Goal: Task Accomplishment & Management: Use online tool/utility

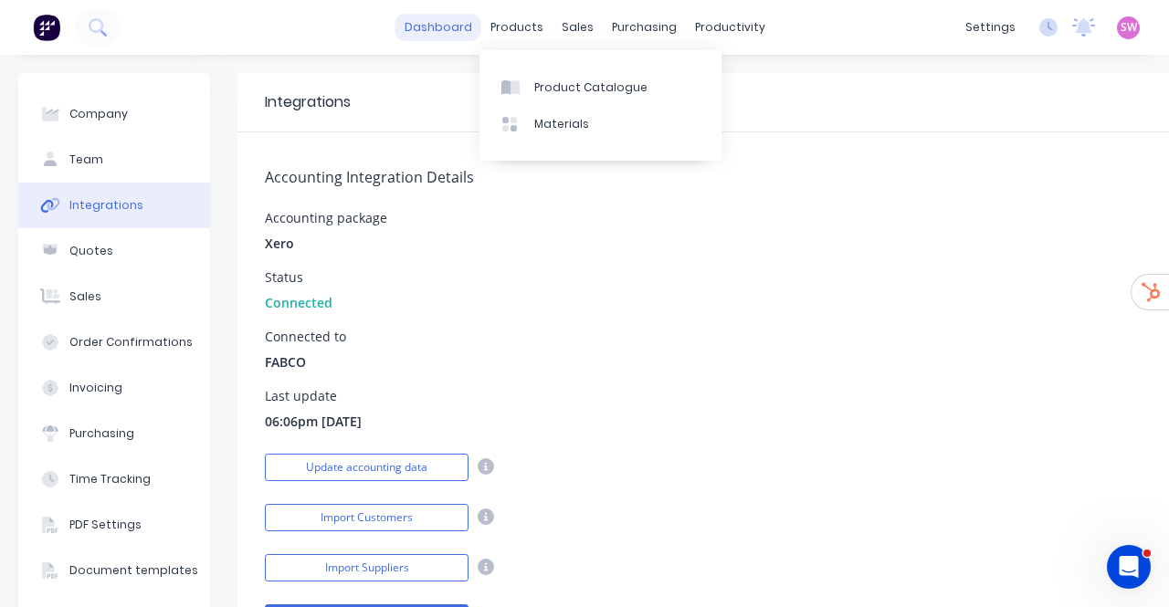
click at [426, 36] on link "dashboard" at bounding box center [438, 27] width 86 height 27
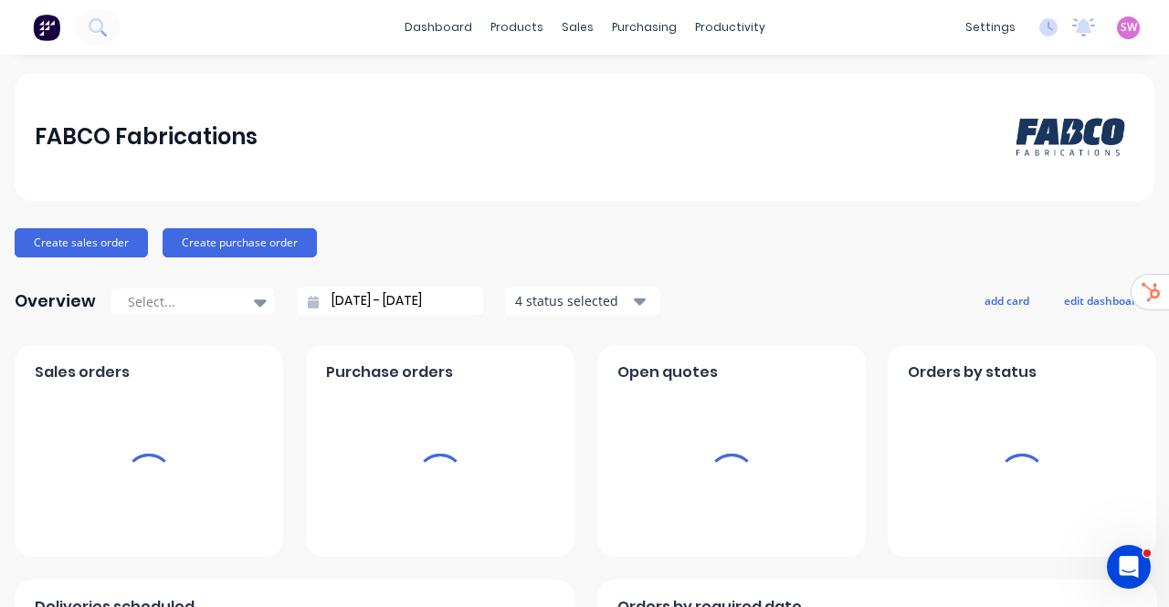
click at [1120, 27] on span "SW" at bounding box center [1128, 27] width 16 height 16
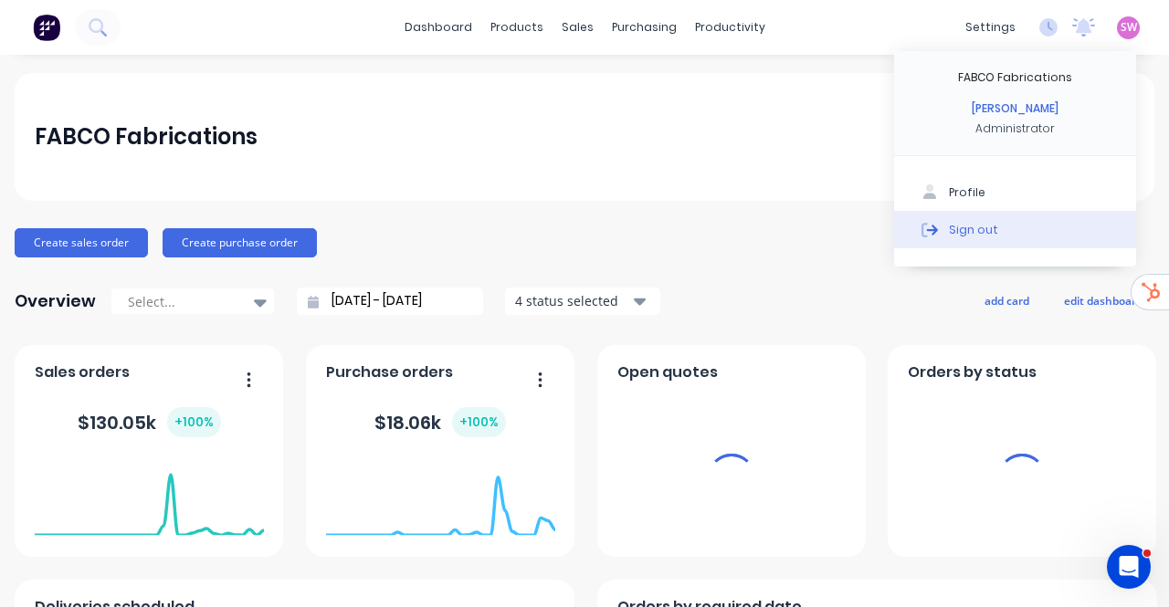
click at [967, 233] on div "Sign out" at bounding box center [973, 229] width 49 height 16
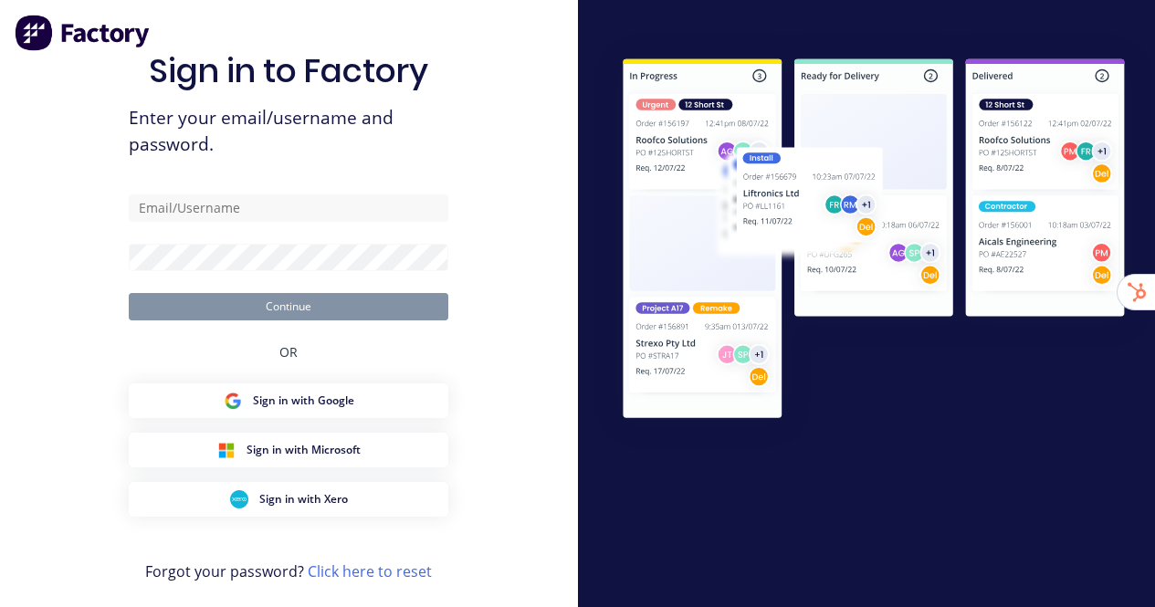
click at [489, 22] on div "Sign in to Factory Enter your email/username and password. Continue OR Sign in …" at bounding box center [289, 313] width 578 height 626
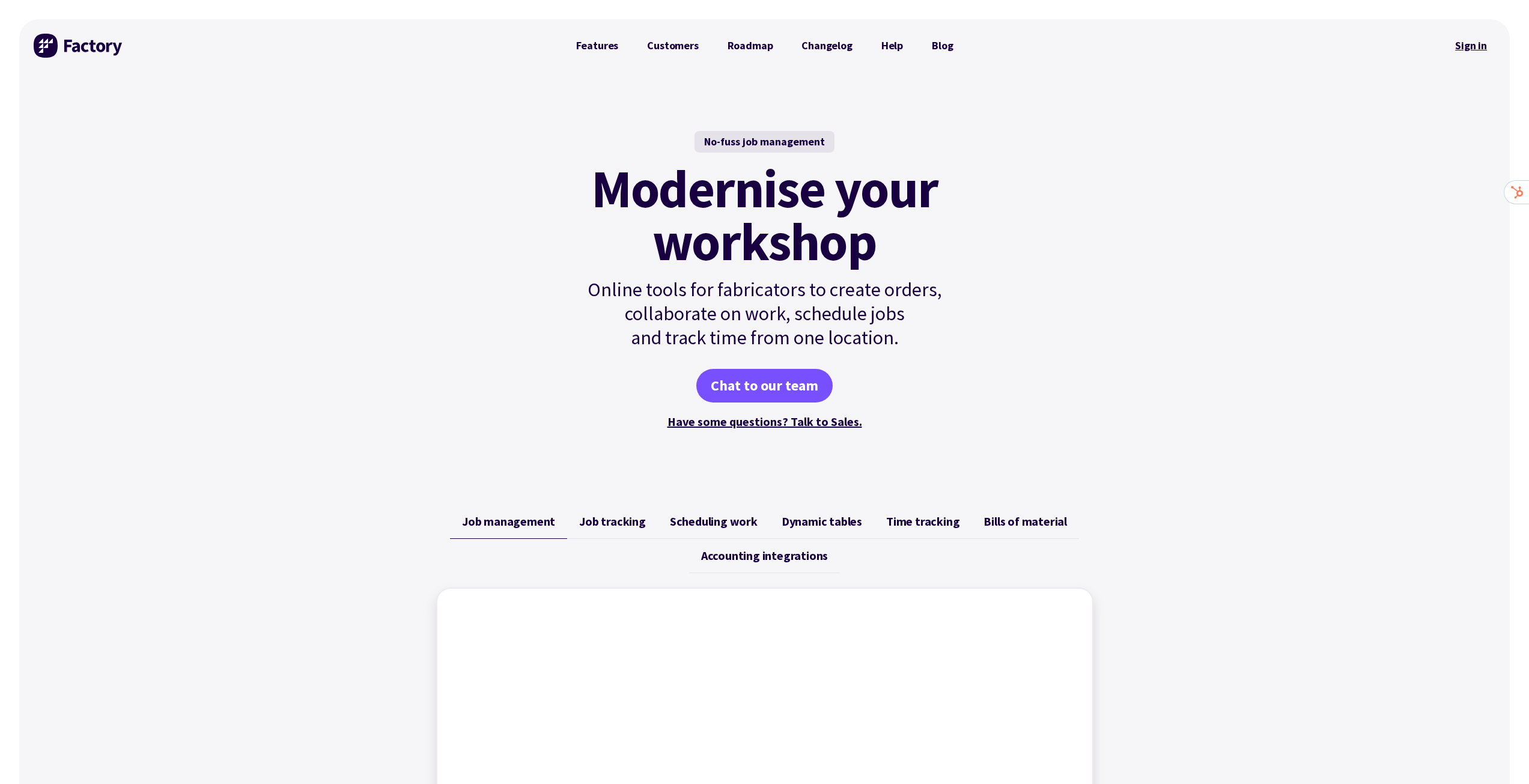
click at [1467, 37] on link "Sign in" at bounding box center [1471, 45] width 49 height 28
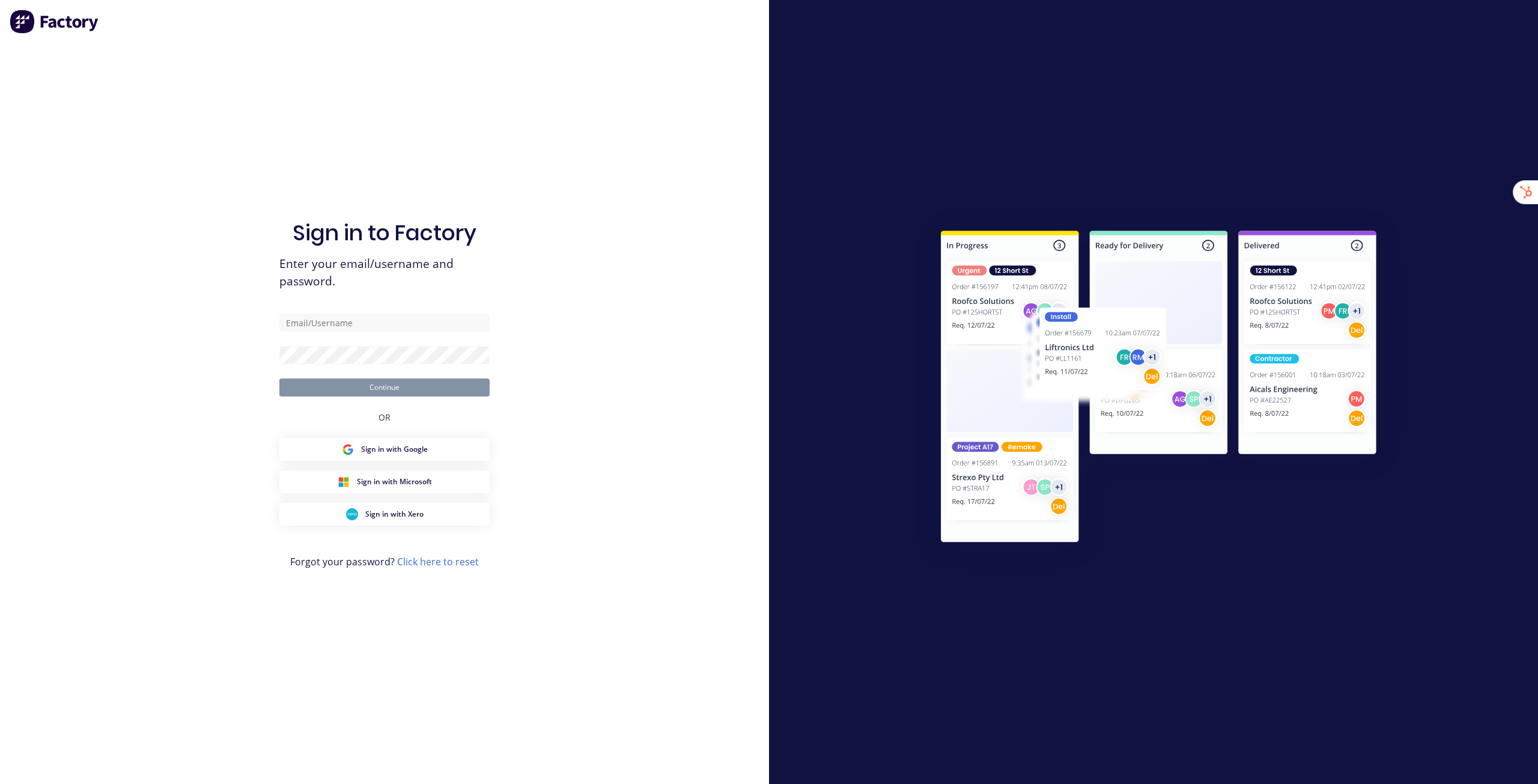
type input "stuart@factory.app"
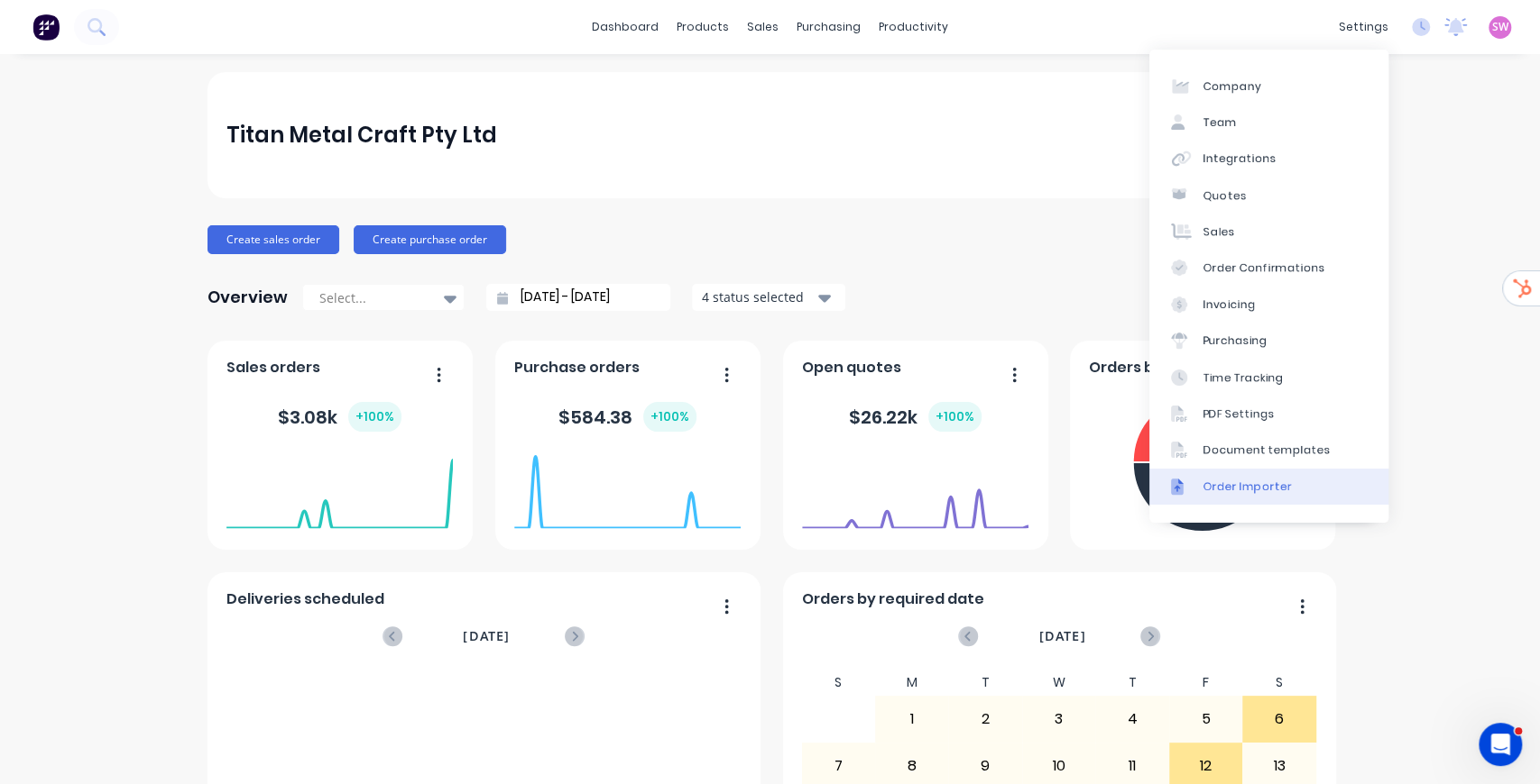
click at [1266, 482] on div "Order Importer" at bounding box center [1247, 487] width 88 height 16
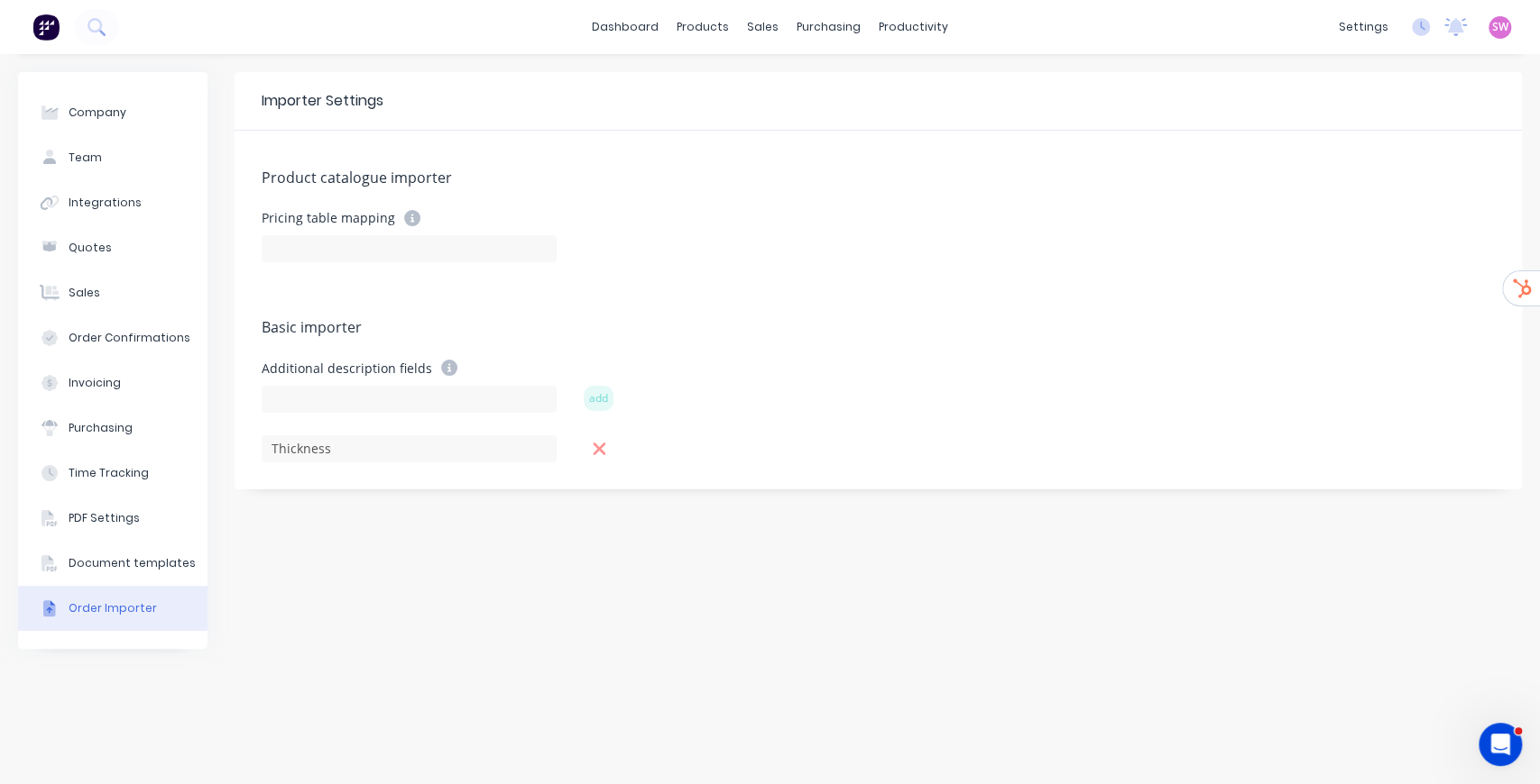
click at [601, 451] on icon at bounding box center [599, 448] width 13 height 13
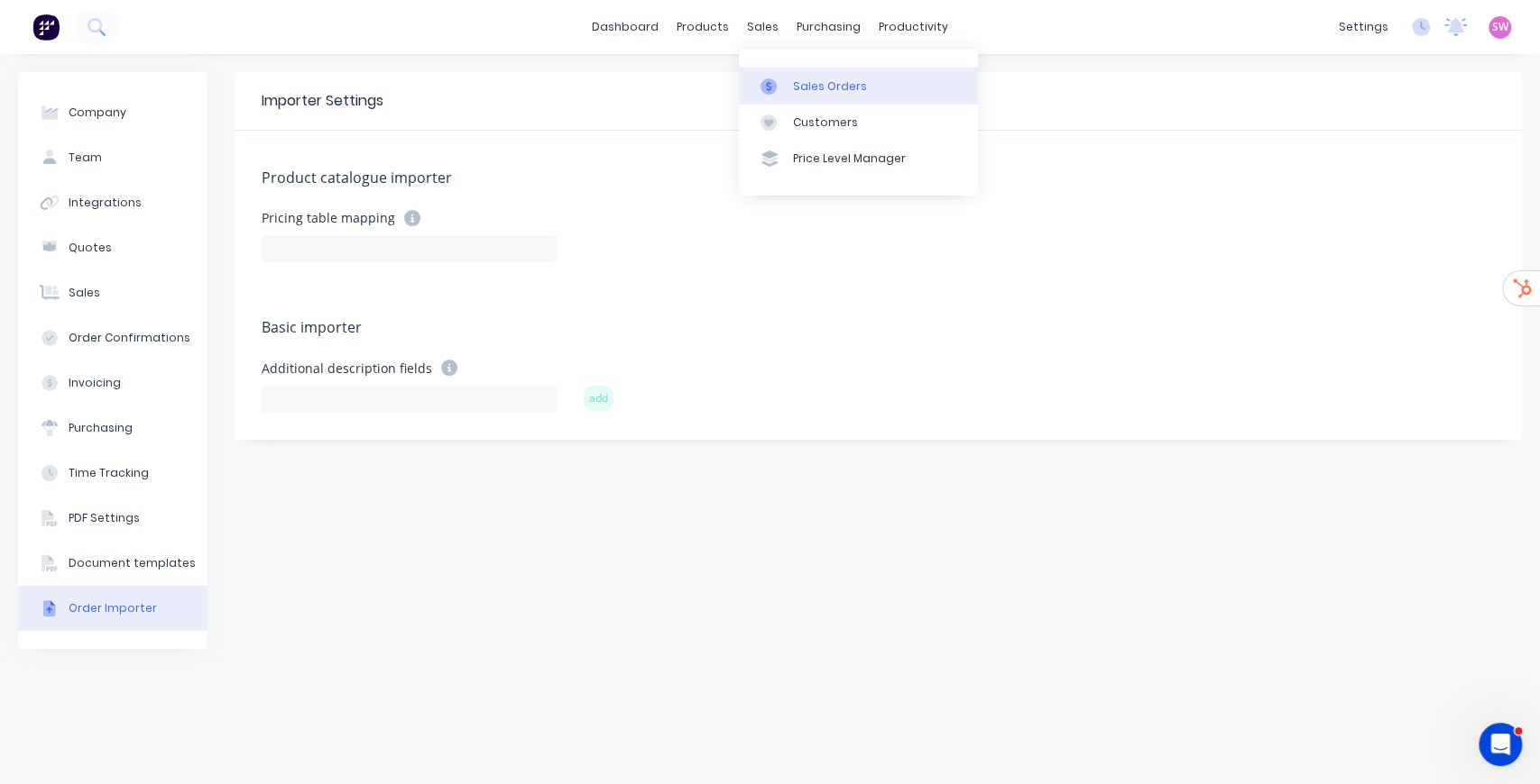
click at [827, 91] on div "Sales Orders" at bounding box center [830, 86] width 74 height 16
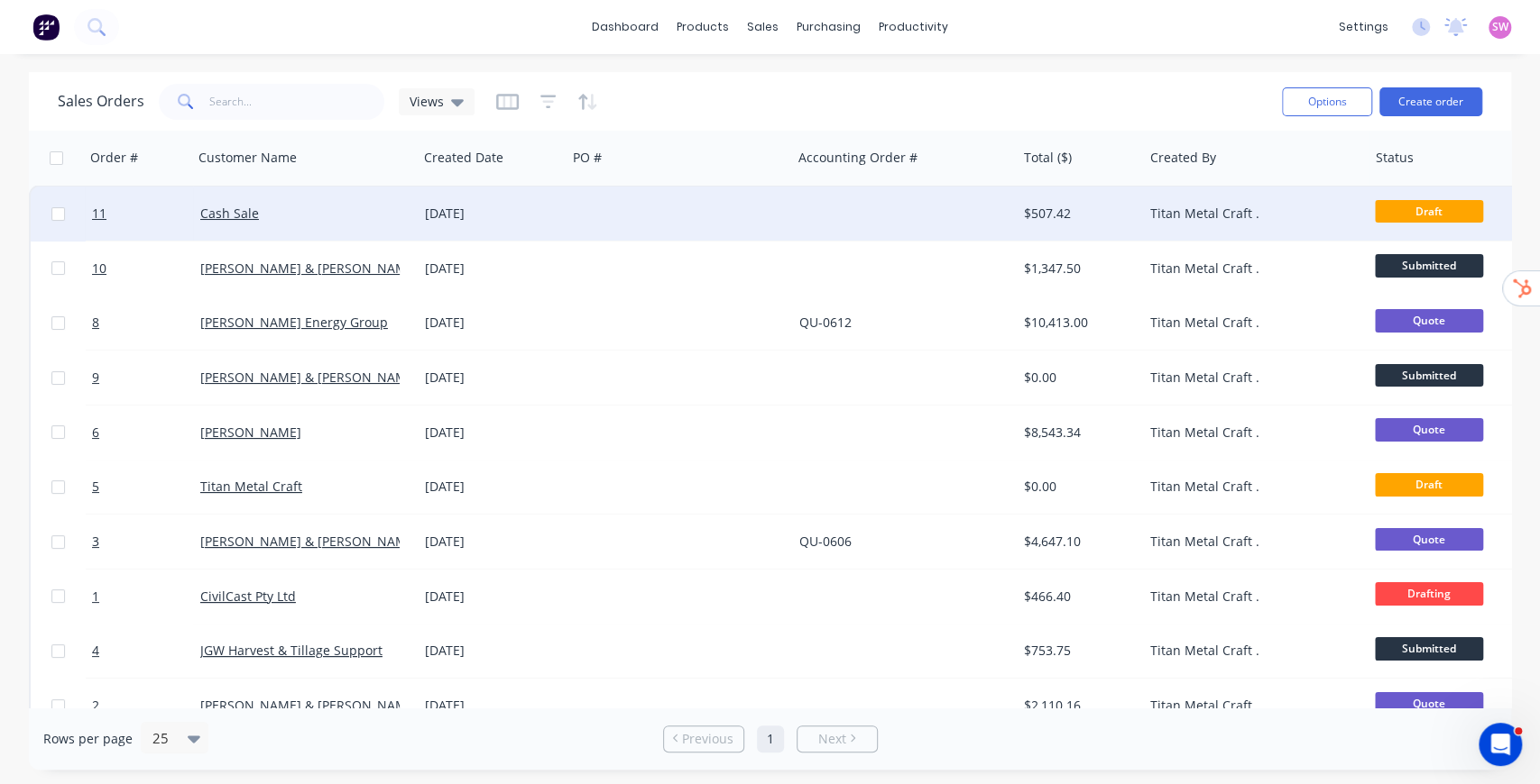
click at [815, 227] on div at bounding box center [903, 213] width 224 height 54
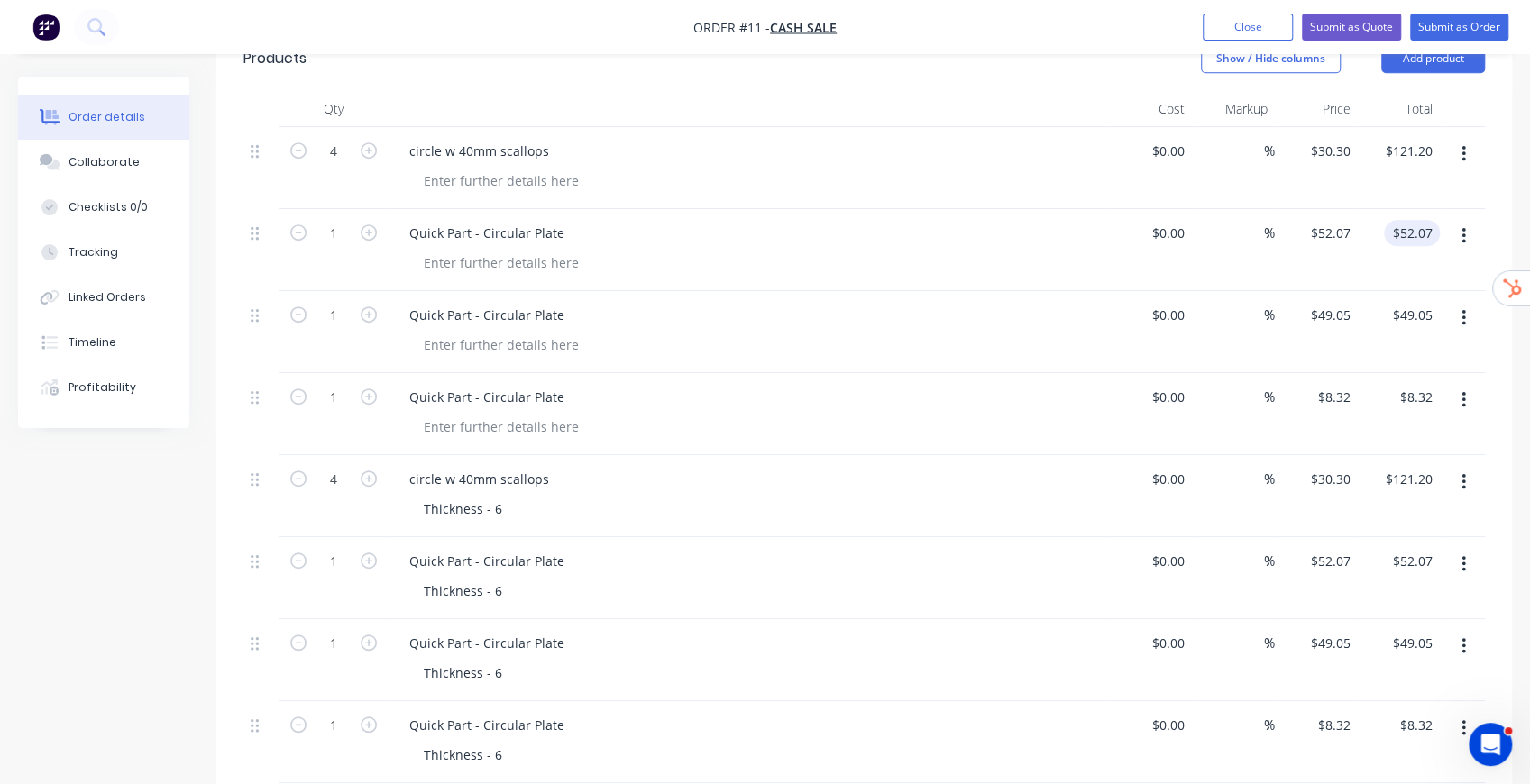
scroll to position [354, 0]
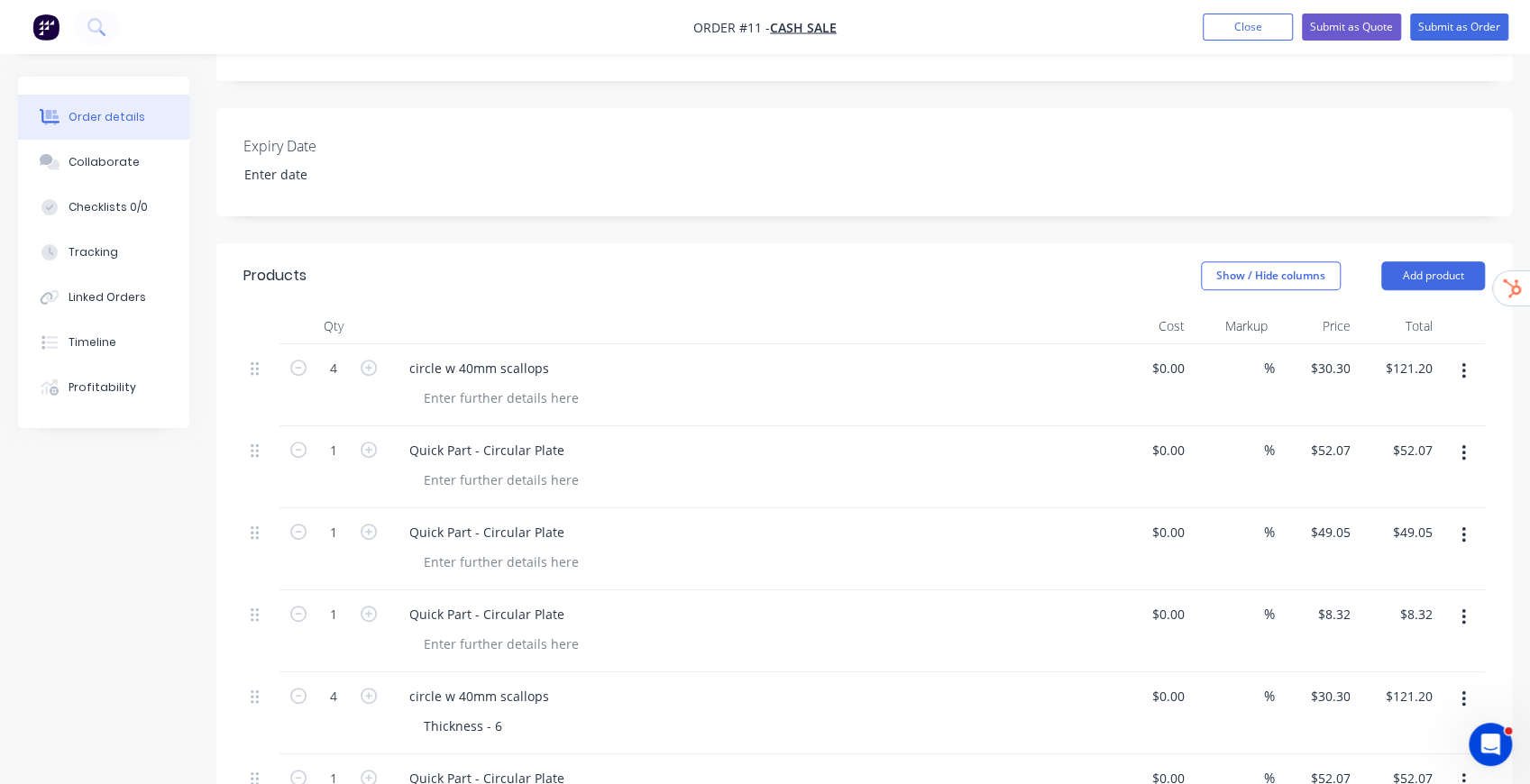
click at [1468, 355] on button "button" at bounding box center [1464, 371] width 42 height 33
click at [1397, 513] on div "Delete" at bounding box center [1400, 526] width 139 height 26
click at [1469, 363] on button "button" at bounding box center [1464, 371] width 42 height 33
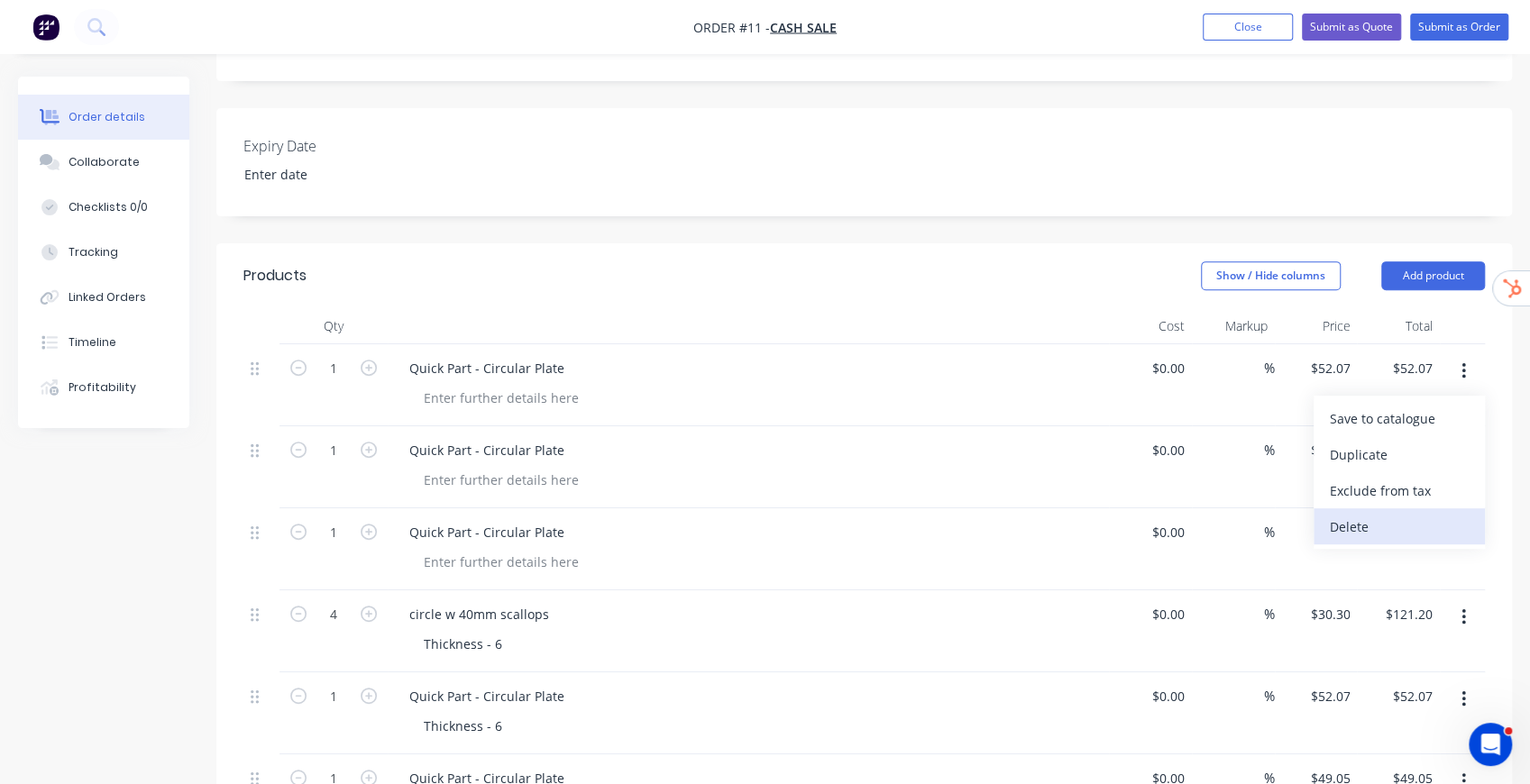
click at [1395, 513] on div "Delete" at bounding box center [1400, 526] width 139 height 26
click at [1463, 361] on icon "button" at bounding box center [1464, 371] width 5 height 20
click at [1400, 513] on div "Delete" at bounding box center [1400, 526] width 139 height 26
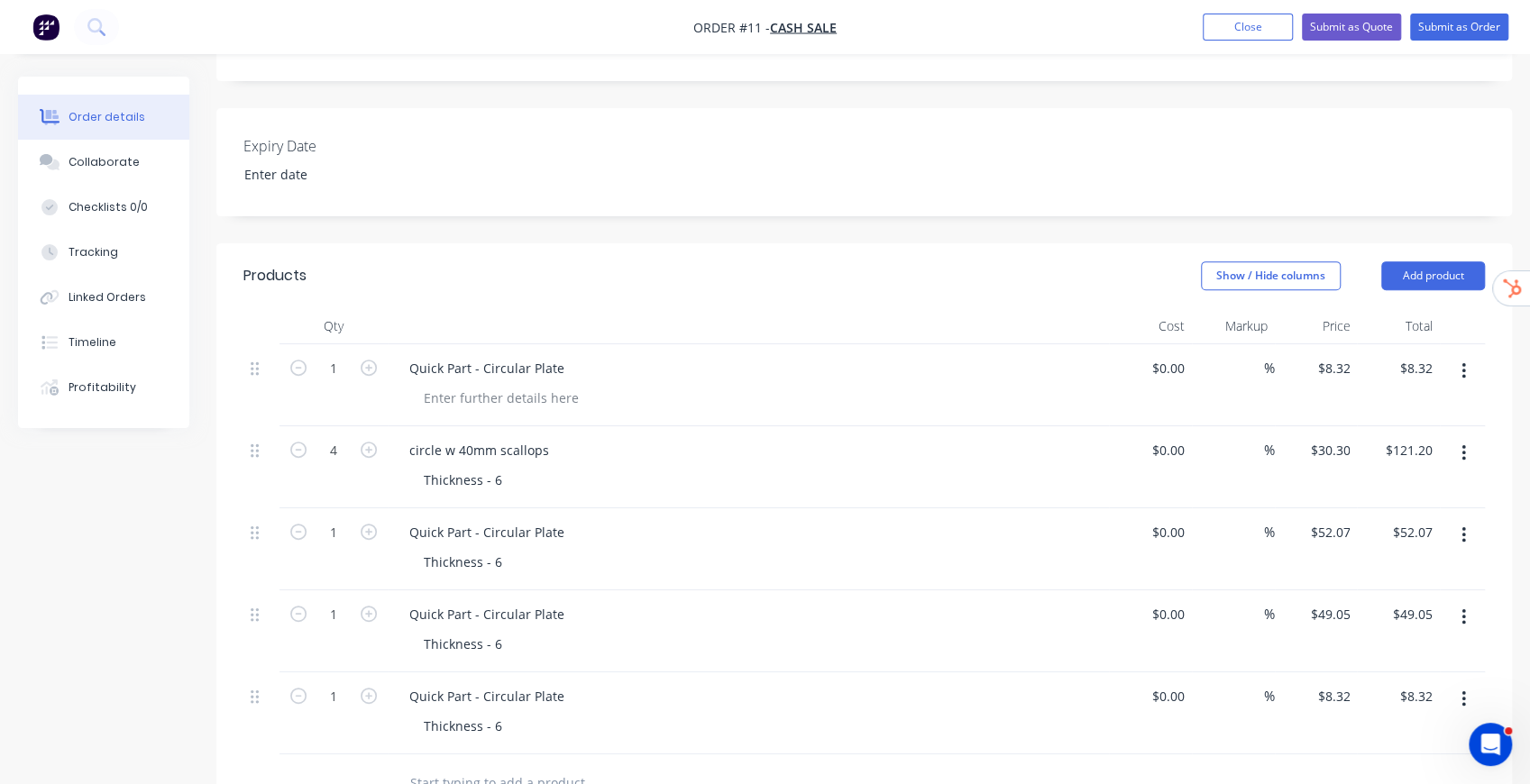
click at [1468, 361] on button "button" at bounding box center [1464, 371] width 42 height 33
click at [1413, 513] on div "Delete" at bounding box center [1400, 526] width 139 height 26
click at [1462, 361] on icon "button" at bounding box center [1464, 371] width 5 height 20
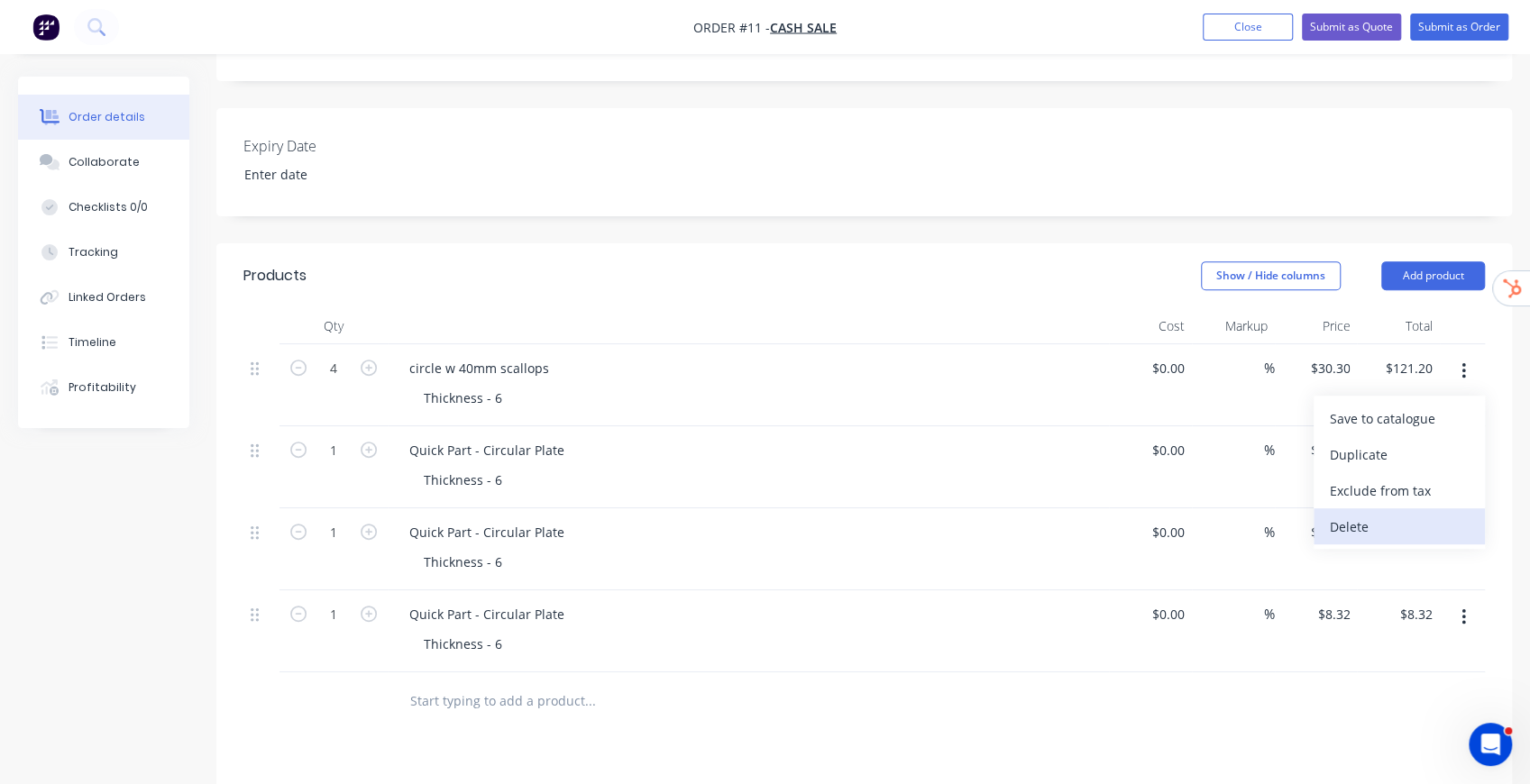
click at [1410, 513] on div "Delete" at bounding box center [1400, 526] width 139 height 26
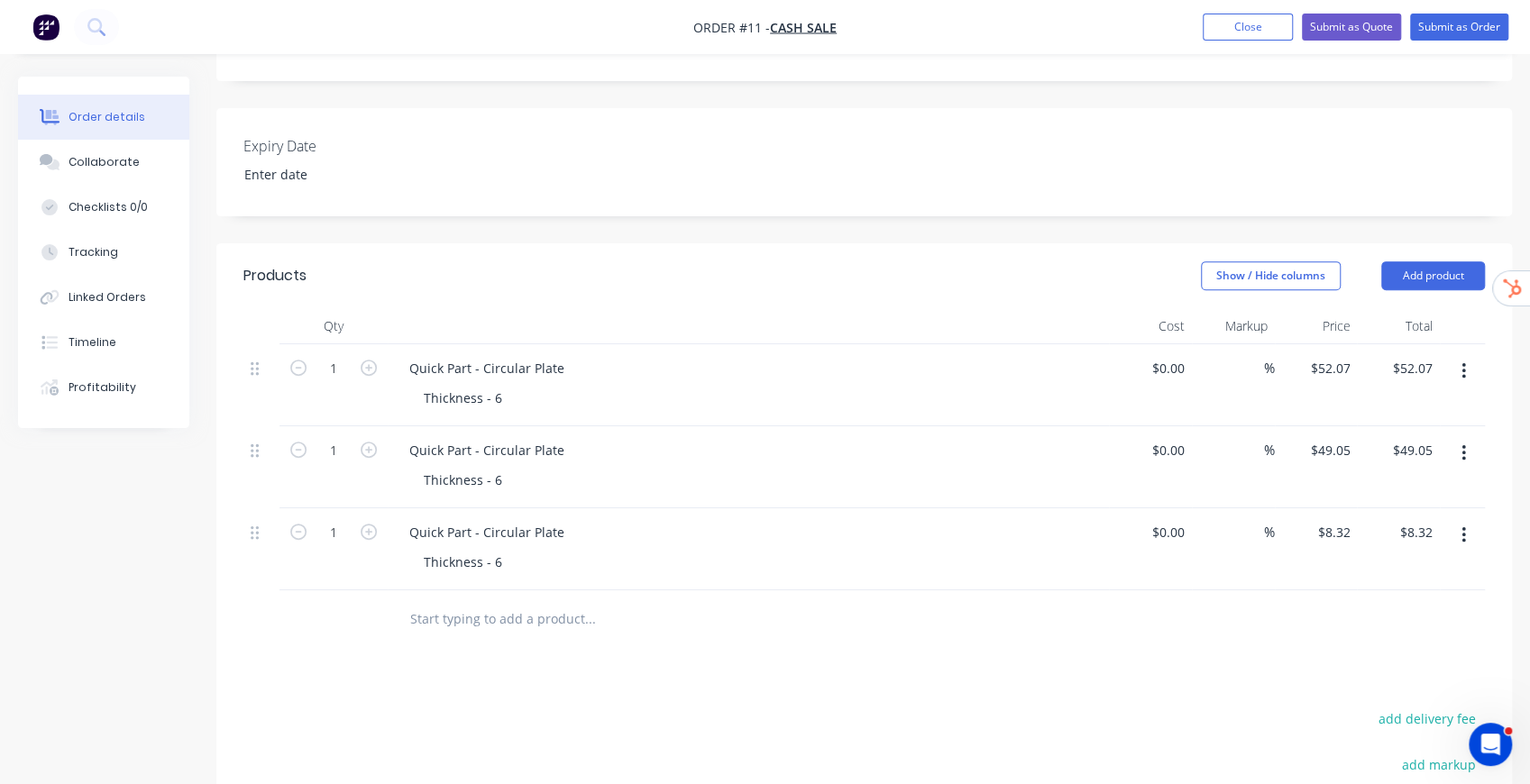
click at [1468, 355] on button "button" at bounding box center [1464, 371] width 42 height 33
click at [1402, 523] on div "Delete" at bounding box center [1400, 526] width 139 height 26
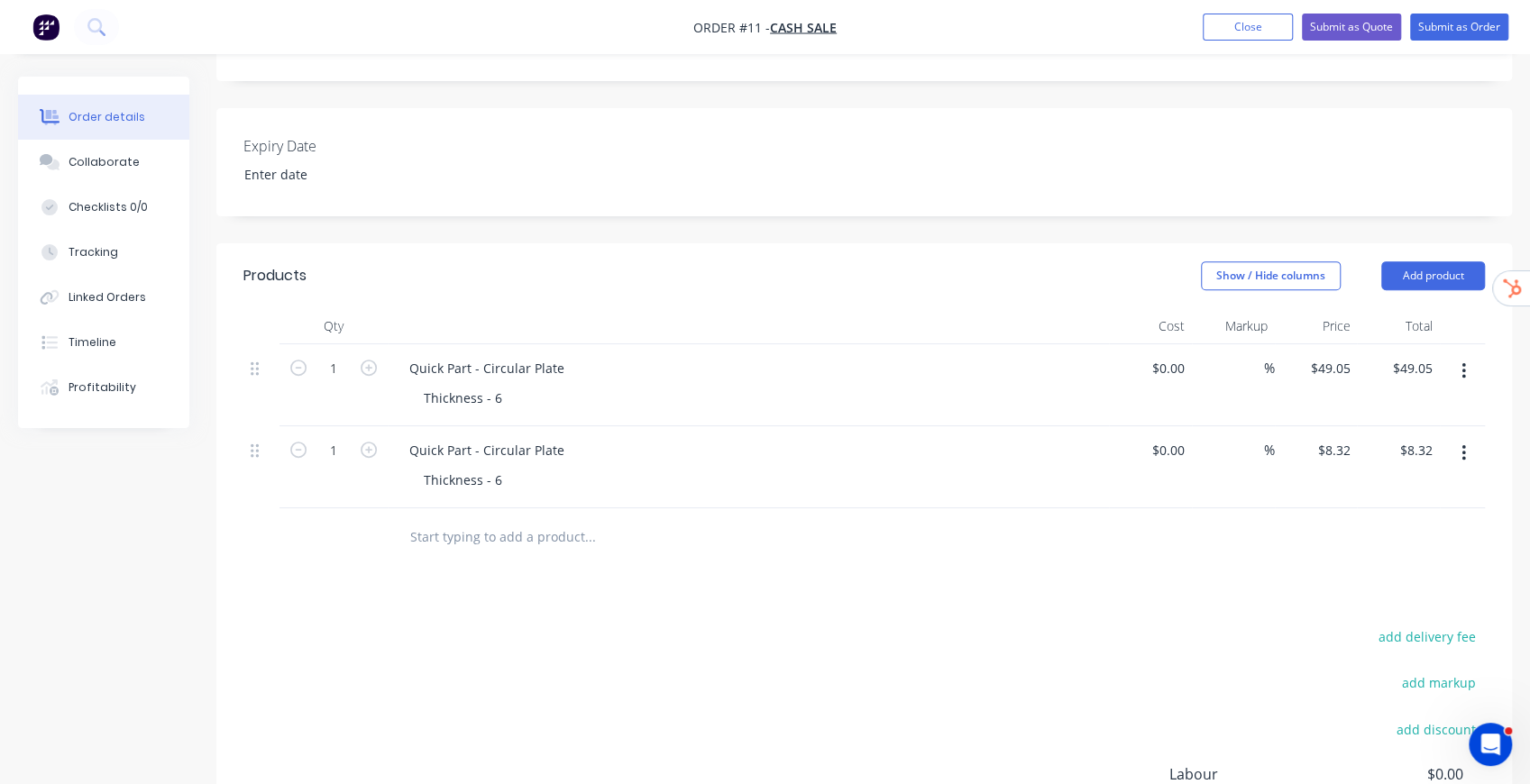
click at [1462, 364] on icon "button" at bounding box center [1464, 371] width 5 height 20
click at [1422, 513] on div "Delete" at bounding box center [1400, 526] width 139 height 26
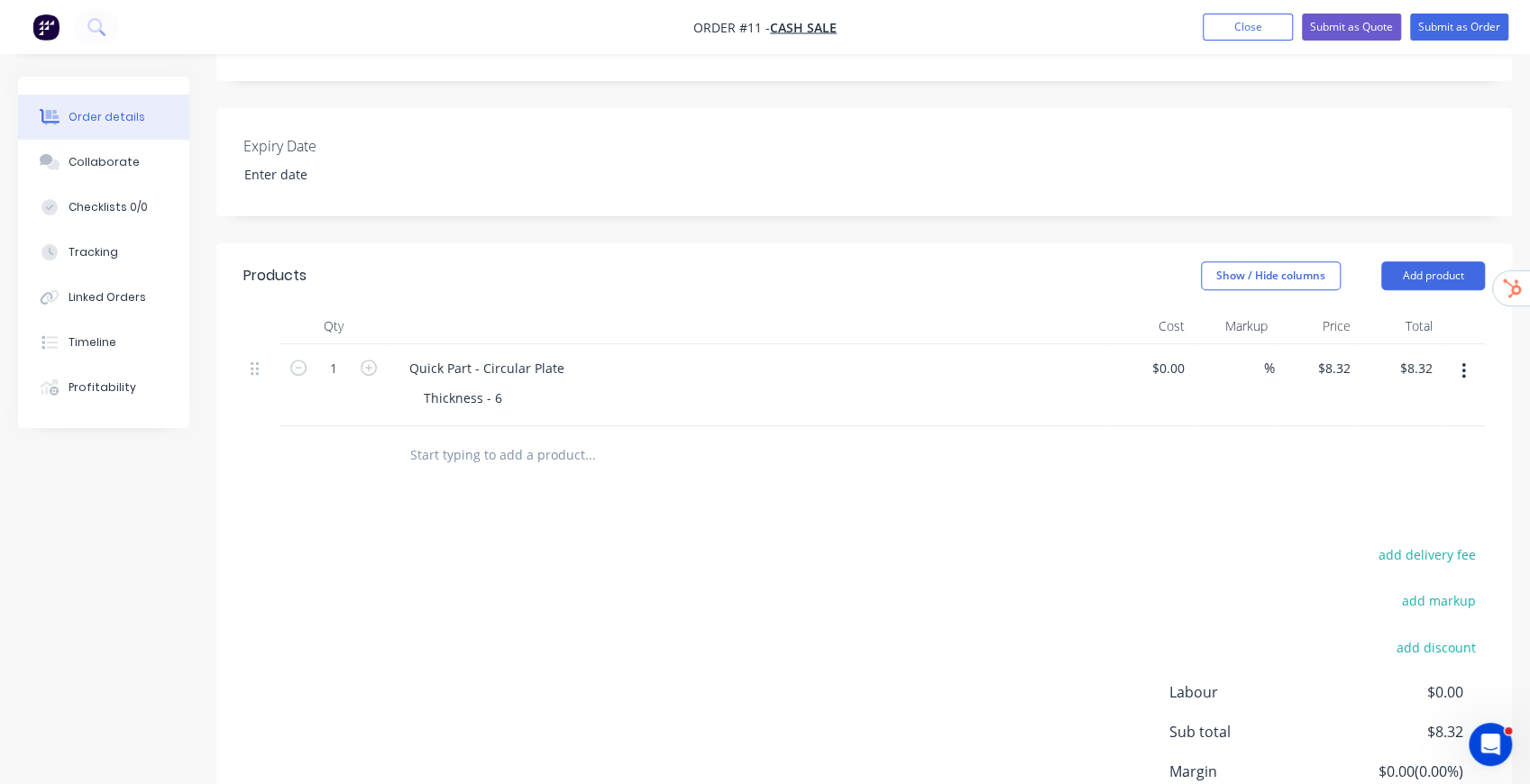
click at [1468, 357] on button "button" at bounding box center [1464, 371] width 42 height 33
click at [1428, 515] on div "Delete" at bounding box center [1400, 526] width 139 height 26
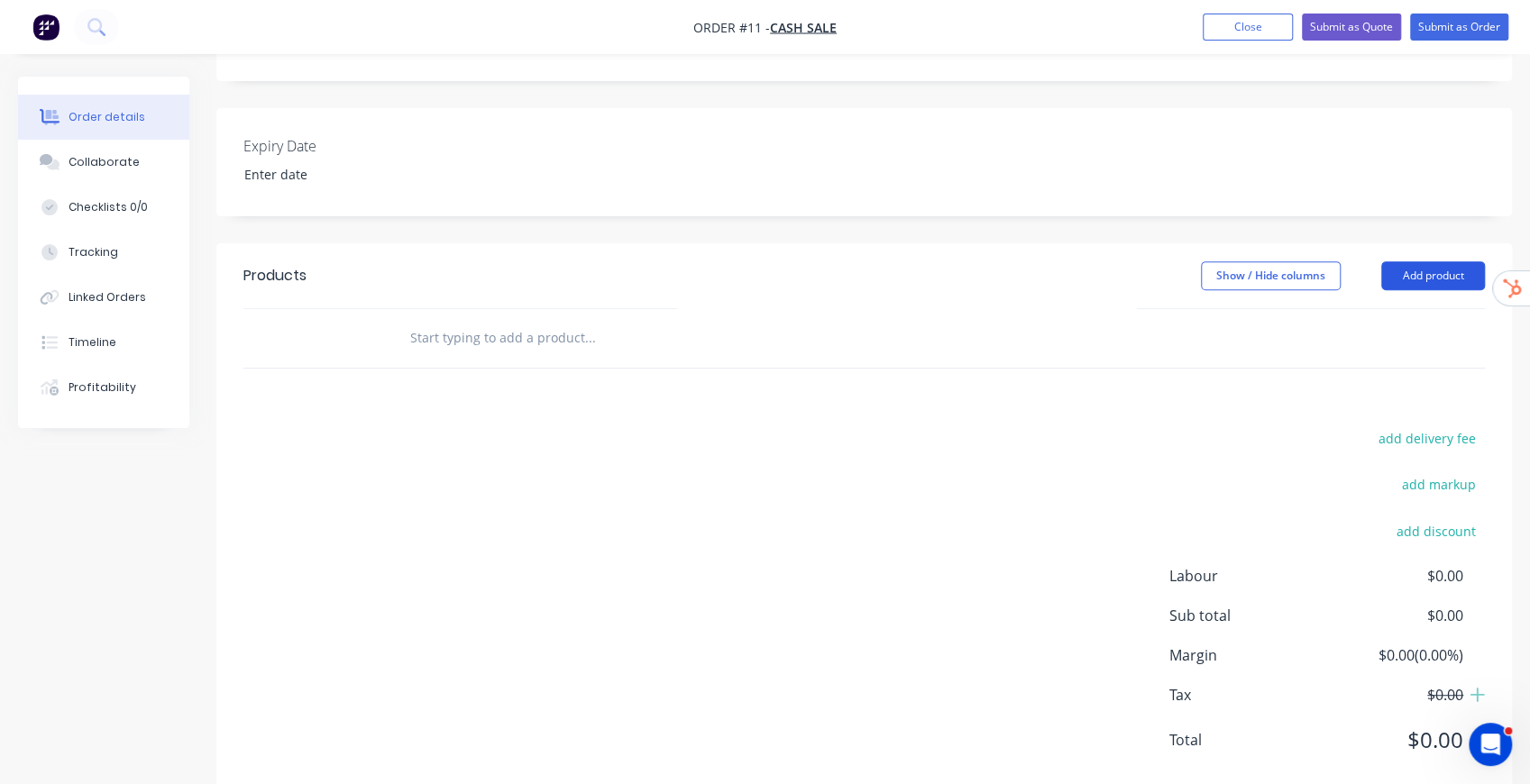
click at [1441, 271] on button "Add product" at bounding box center [1433, 275] width 104 height 29
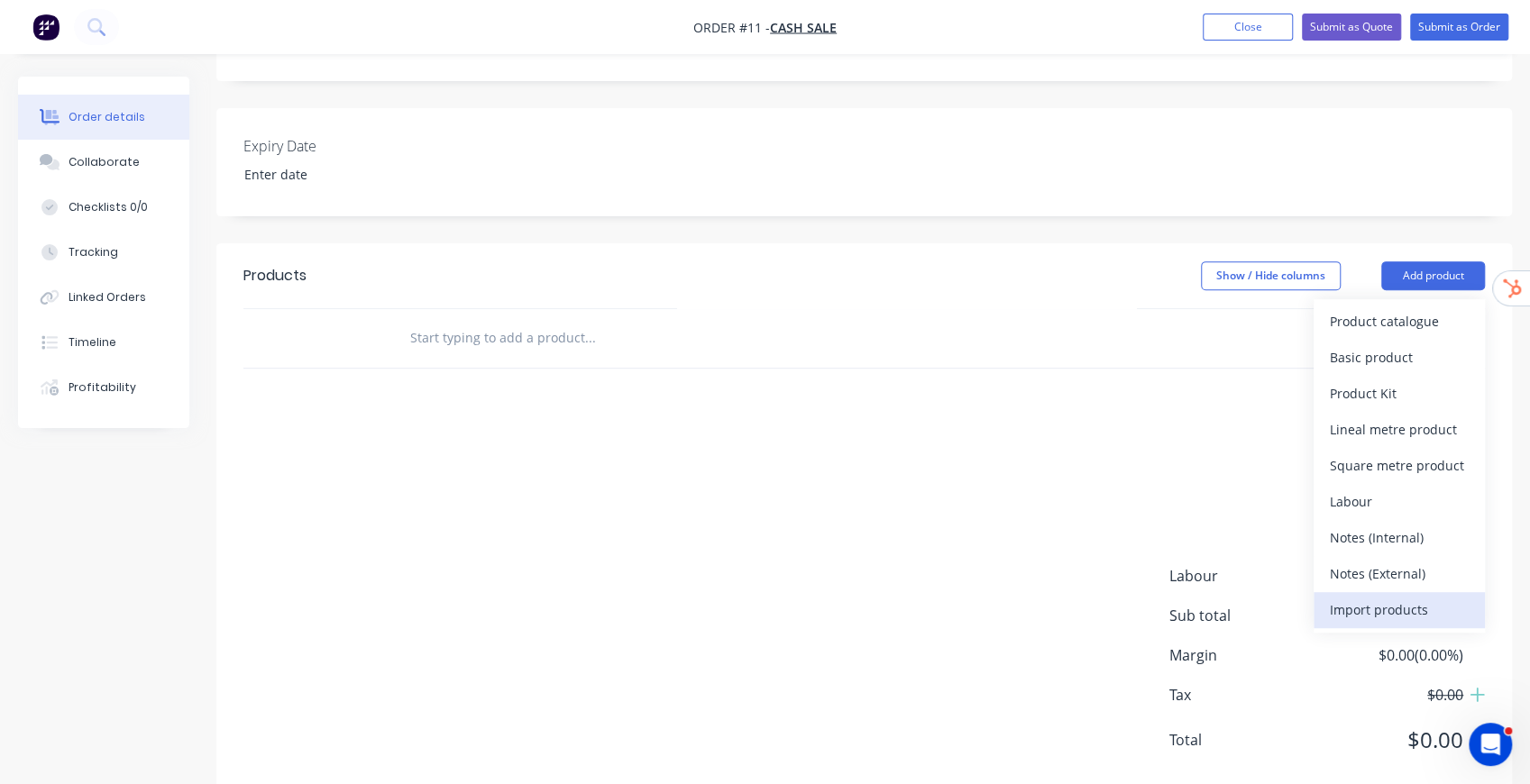
click at [1409, 596] on div "Import products" at bounding box center [1400, 609] width 139 height 26
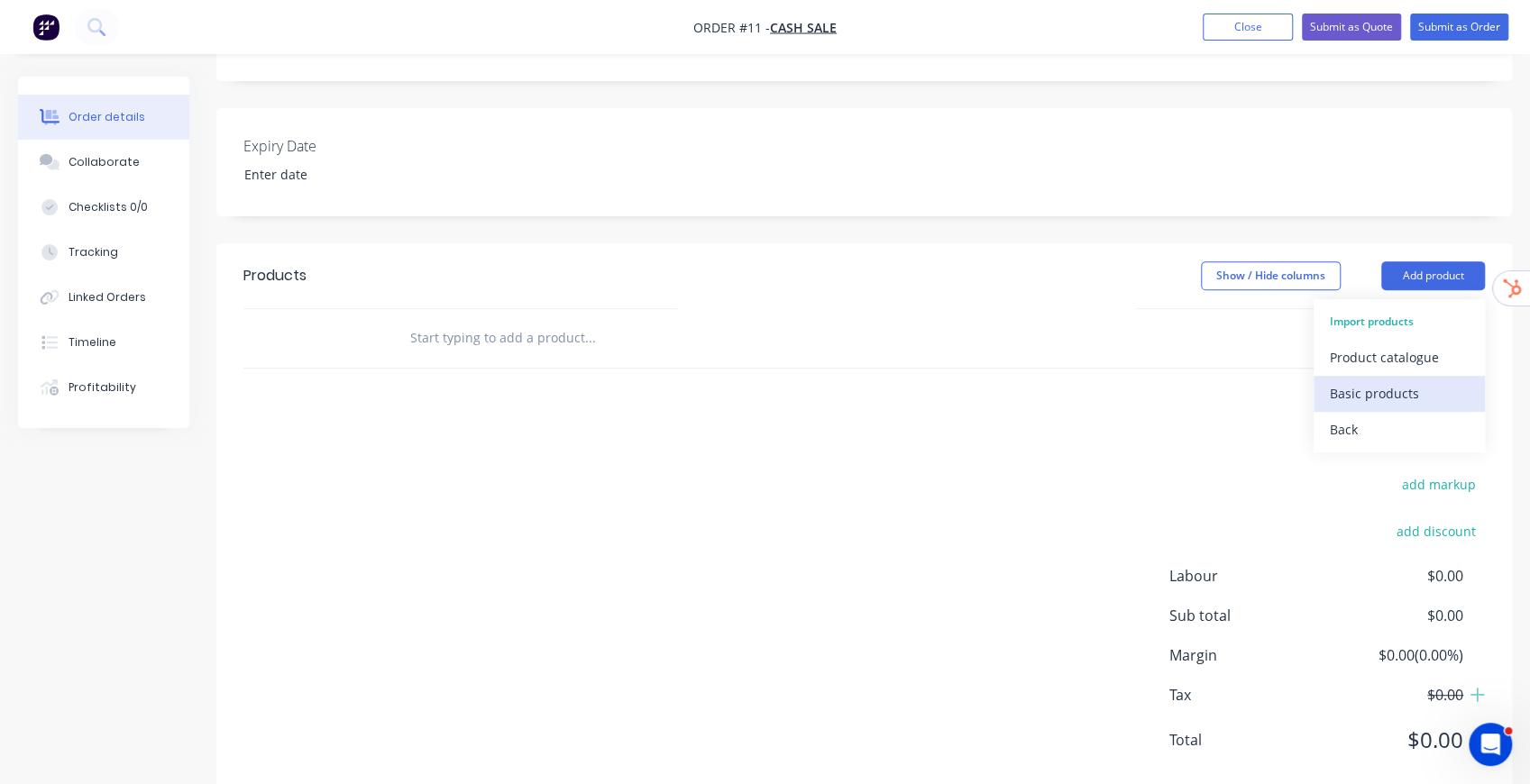
click at [1379, 380] on div "Basic products" at bounding box center [1400, 393] width 139 height 26
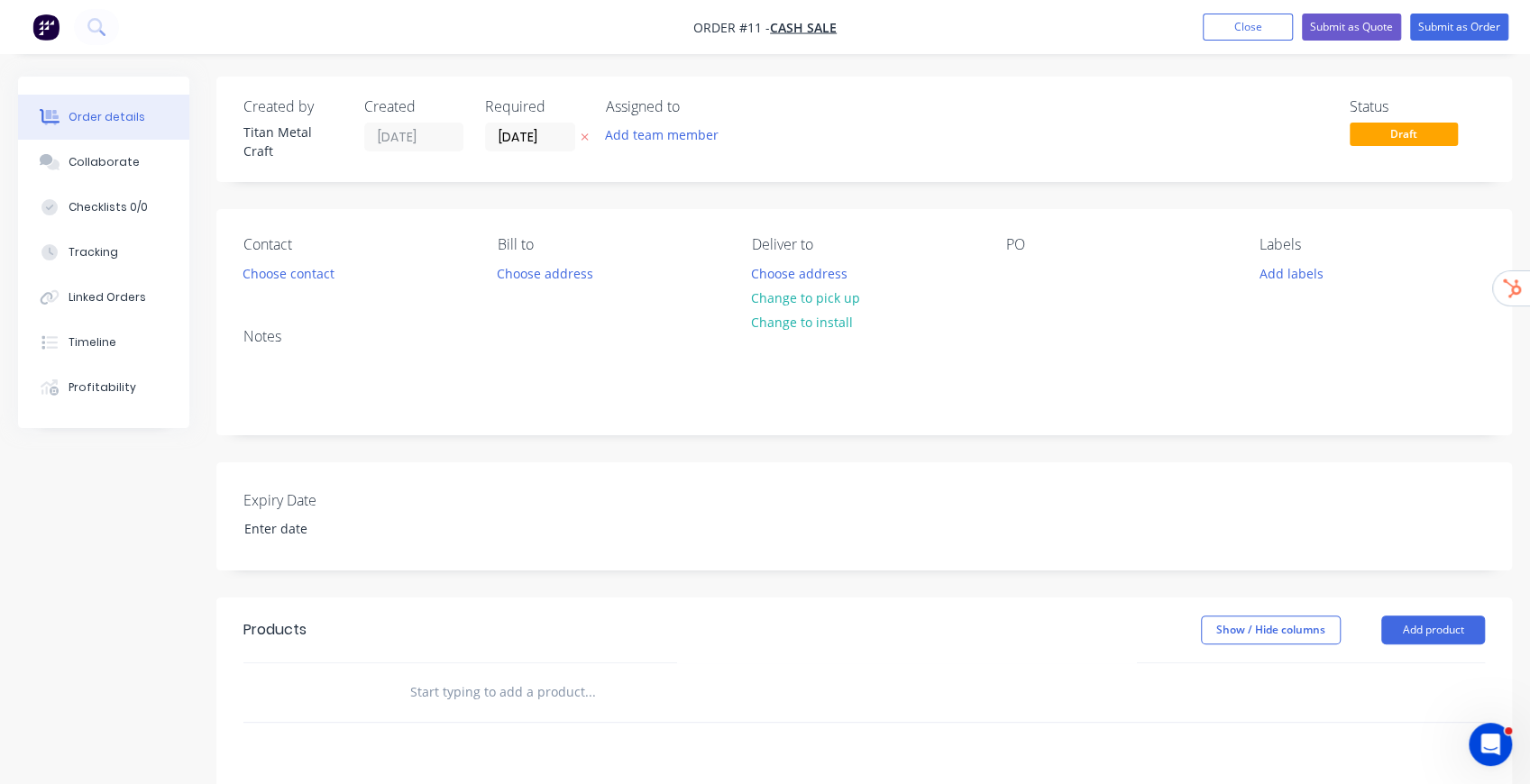
click at [1299, 445] on div "Created by Titan Metal Craft Created 24/09/25 Required 24/09/25 Assigned to Add…" at bounding box center [864, 616] width 1296 height 1079
click at [1249, 41] on nav "Order #11 - Cash Sale Add product Close Submit as Quote Submit as Order" at bounding box center [765, 27] width 1530 height 54
click at [1250, 27] on button "Close" at bounding box center [1248, 27] width 90 height 27
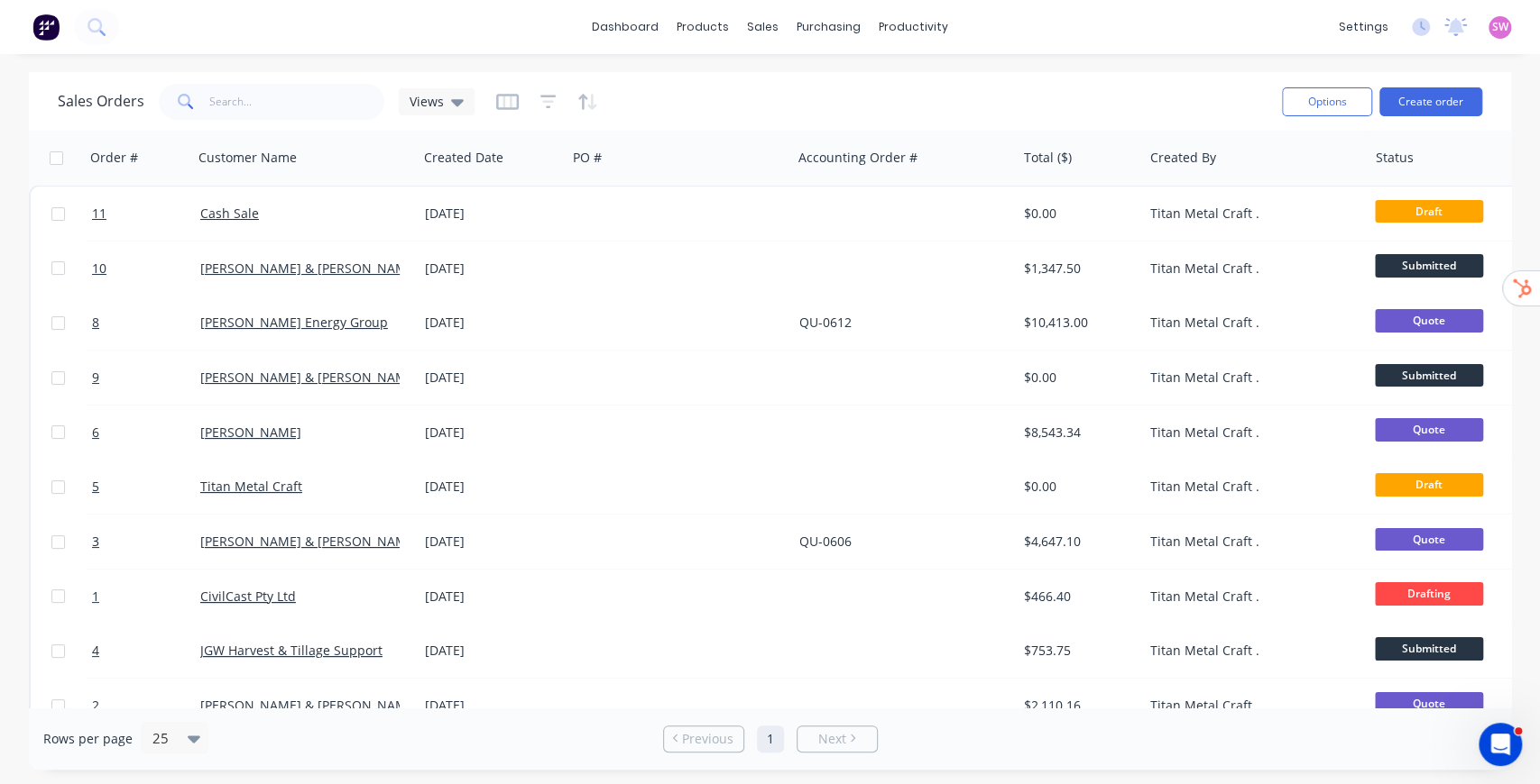
drag, startPoint x: 1256, startPoint y: 111, endPoint x: 1158, endPoint y: 79, distance: 103.1
click at [1158, 79] on div "Sales Orders Views" at bounding box center [662, 101] width 1209 height 44
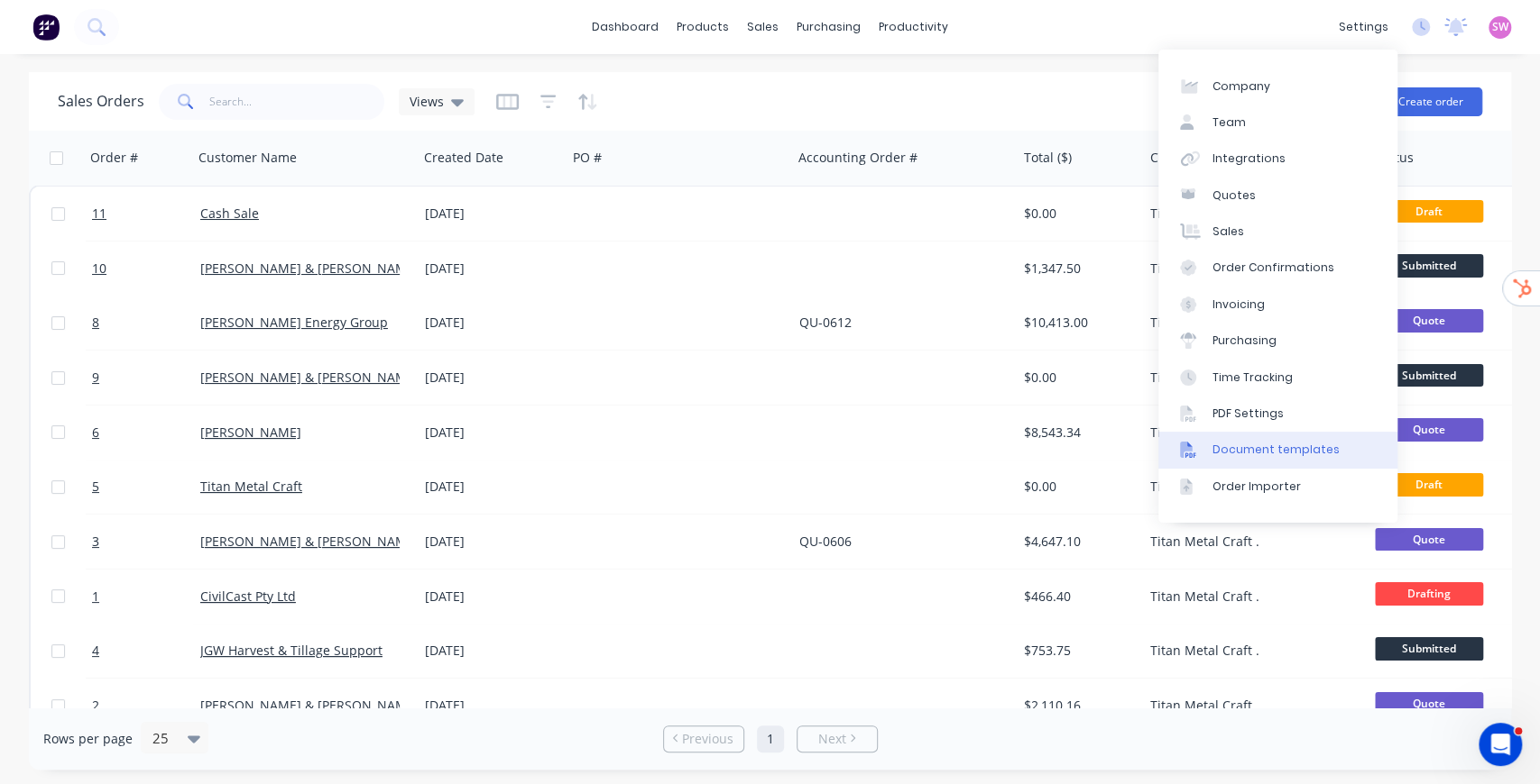
click at [1293, 445] on div "Document templates" at bounding box center [1275, 449] width 127 height 16
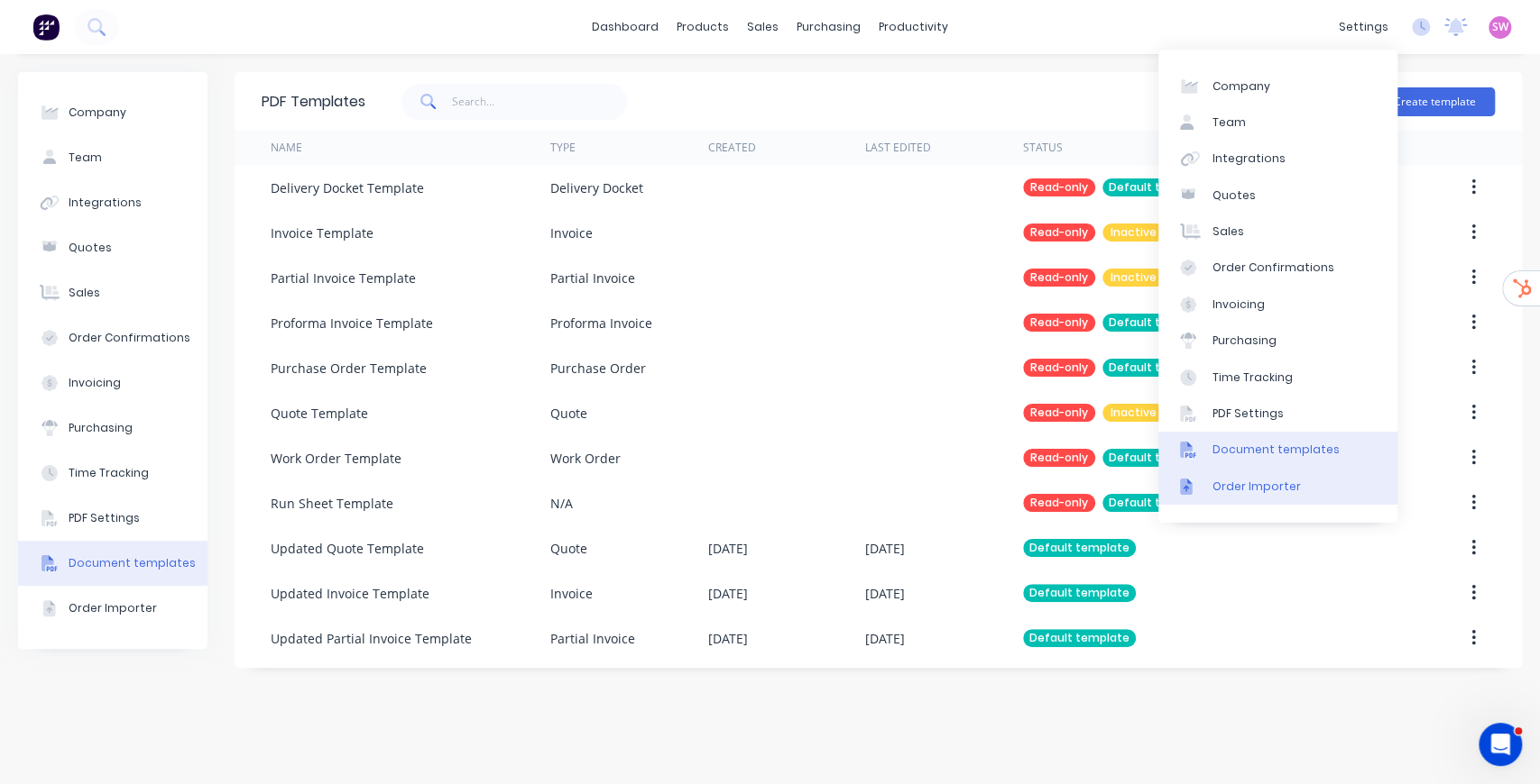
click at [1260, 497] on link "Order Importer" at bounding box center [1277, 487] width 239 height 37
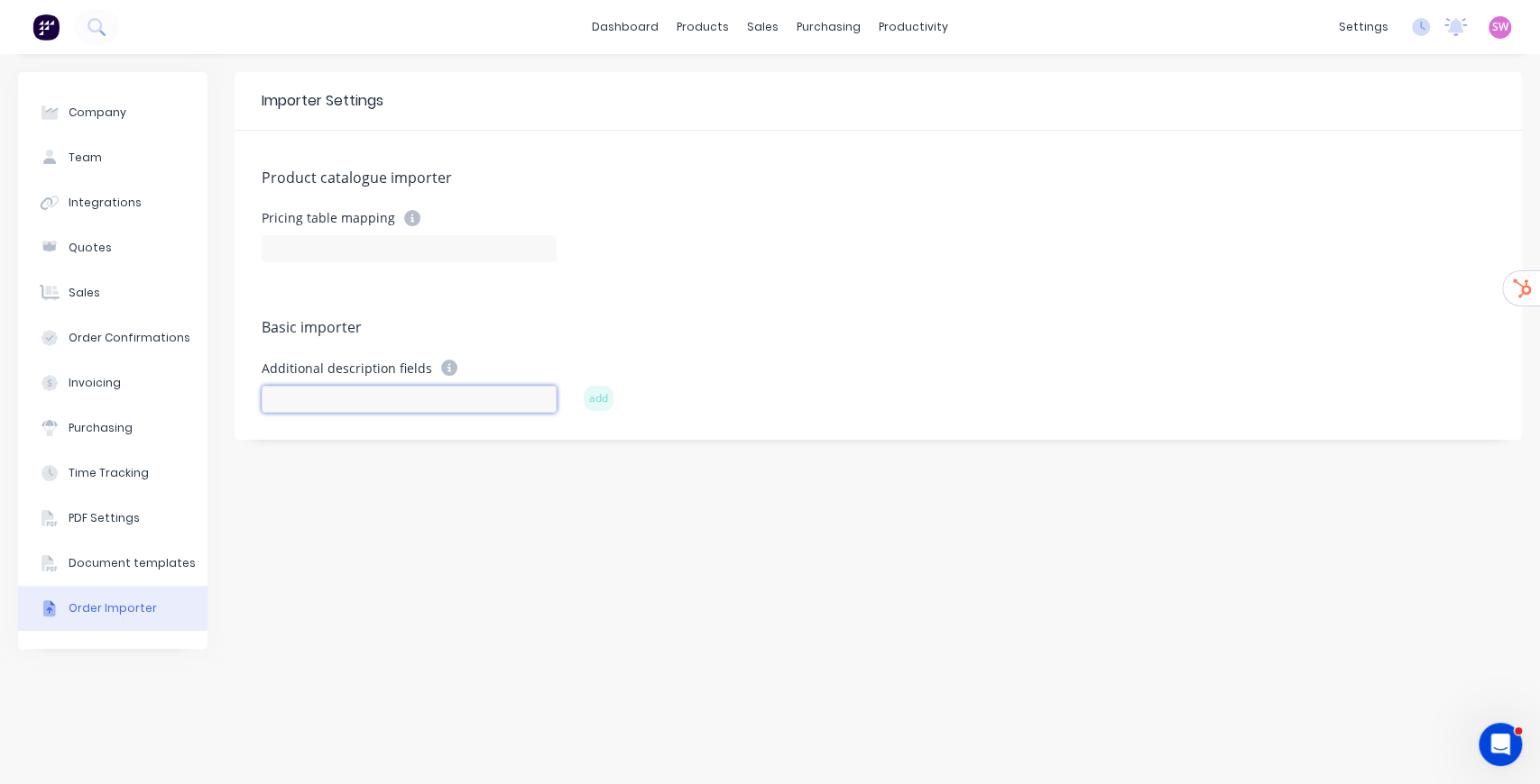
click at [396, 400] on input at bounding box center [409, 399] width 295 height 27
type input "Material"
click at [386, 393] on input "Material" at bounding box center [409, 399] width 295 height 27
drag, startPoint x: 371, startPoint y: 396, endPoint x: 156, endPoint y: 397, distance: 215.0
click at [156, 397] on div "Company Team Integrations Quotes Sales Order Confirmations Invoicing Purchasing…" at bounding box center [770, 419] width 1503 height 694
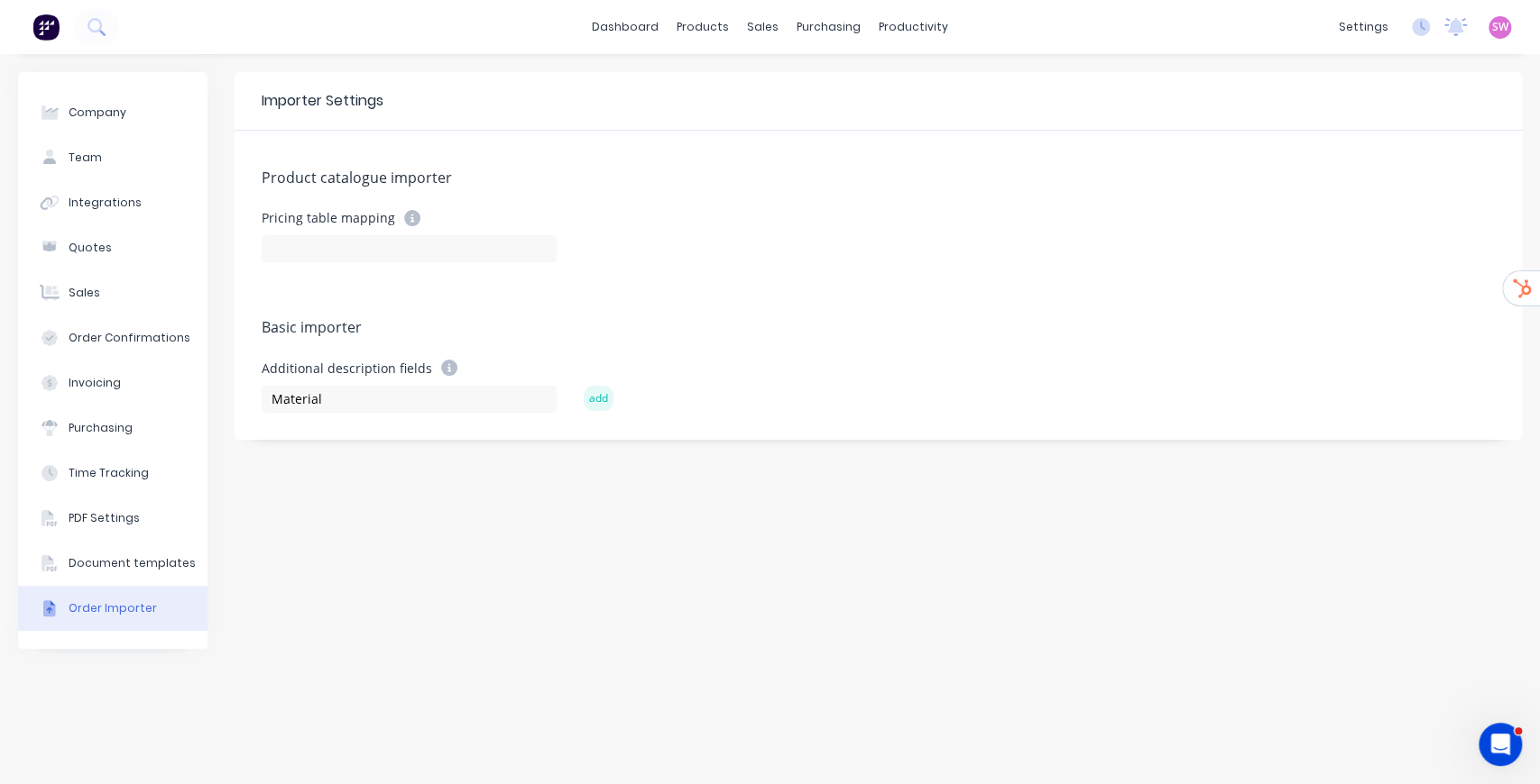
click at [589, 395] on button "add" at bounding box center [599, 399] width 30 height 26
click at [368, 395] on input at bounding box center [409, 399] width 295 height 27
type input "Thickness"
click at [599, 401] on button "add" at bounding box center [599, 399] width 30 height 26
click at [368, 398] on input at bounding box center [409, 399] width 295 height 27
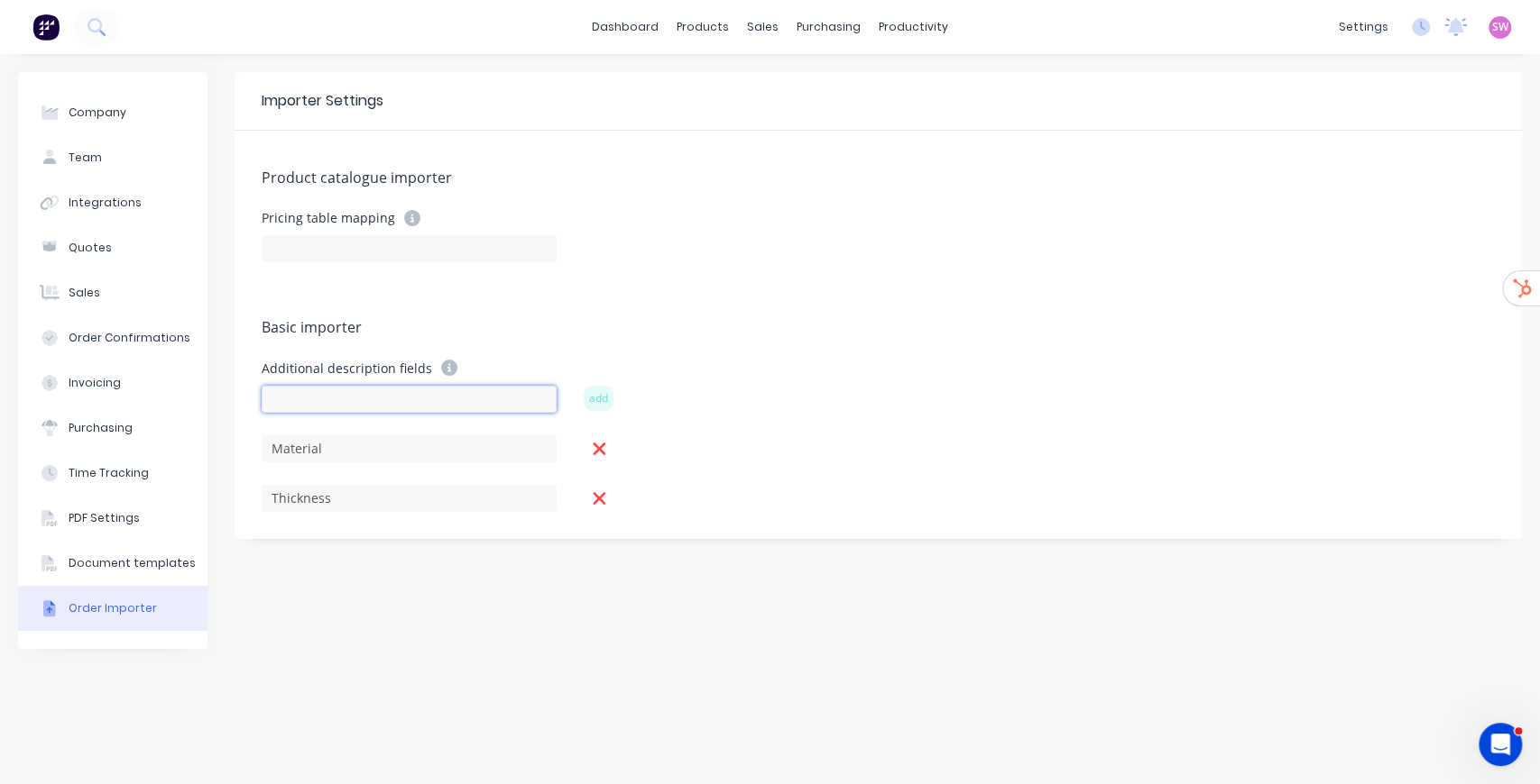
paste input "PartDimensions"
type input "PartDimensions"
click at [594, 390] on button "add" at bounding box center [599, 399] width 30 height 26
click at [900, 256] on div "Pricing table mapping" at bounding box center [878, 236] width 1233 height 52
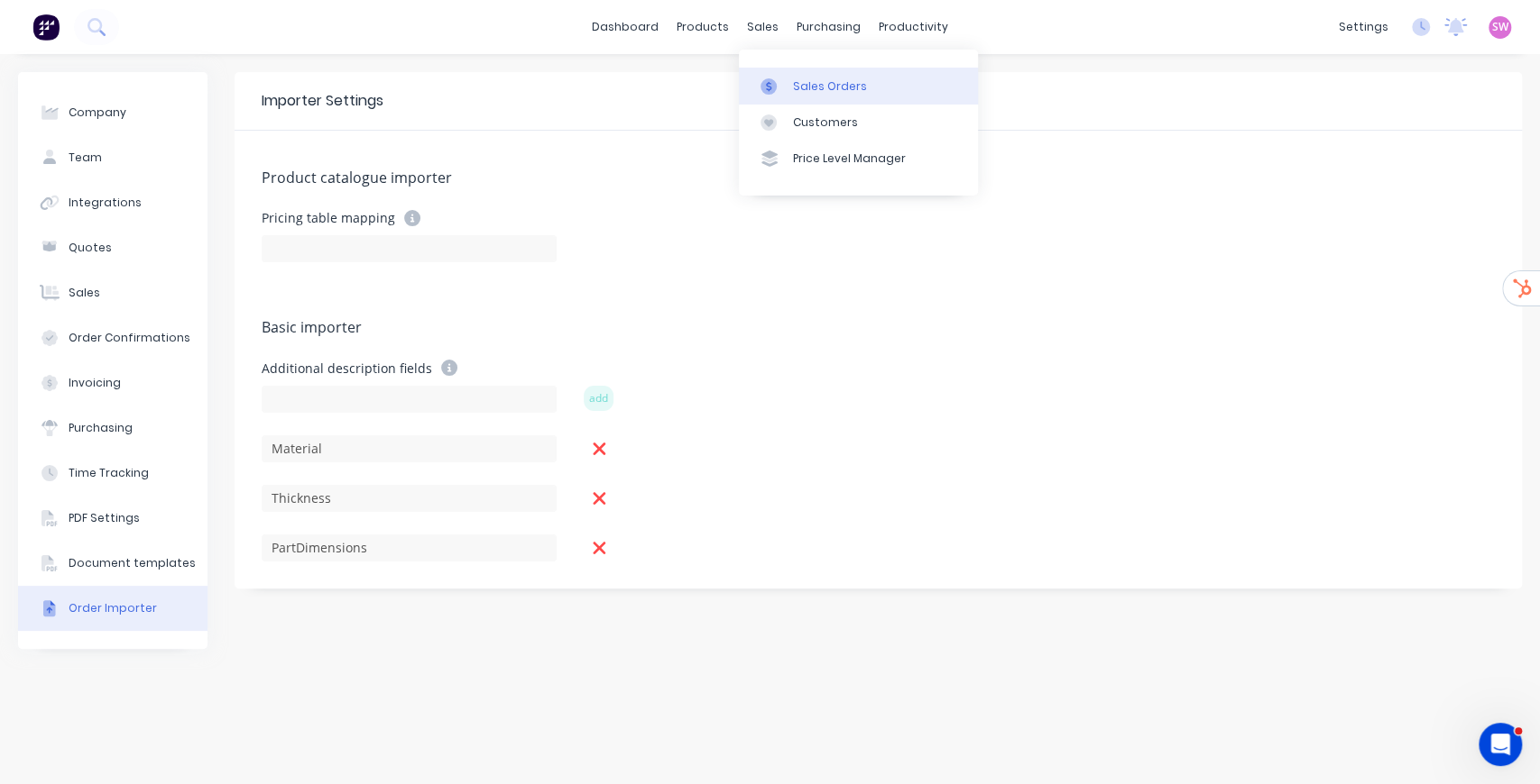
click at [800, 74] on link "Sales Orders" at bounding box center [858, 85] width 239 height 37
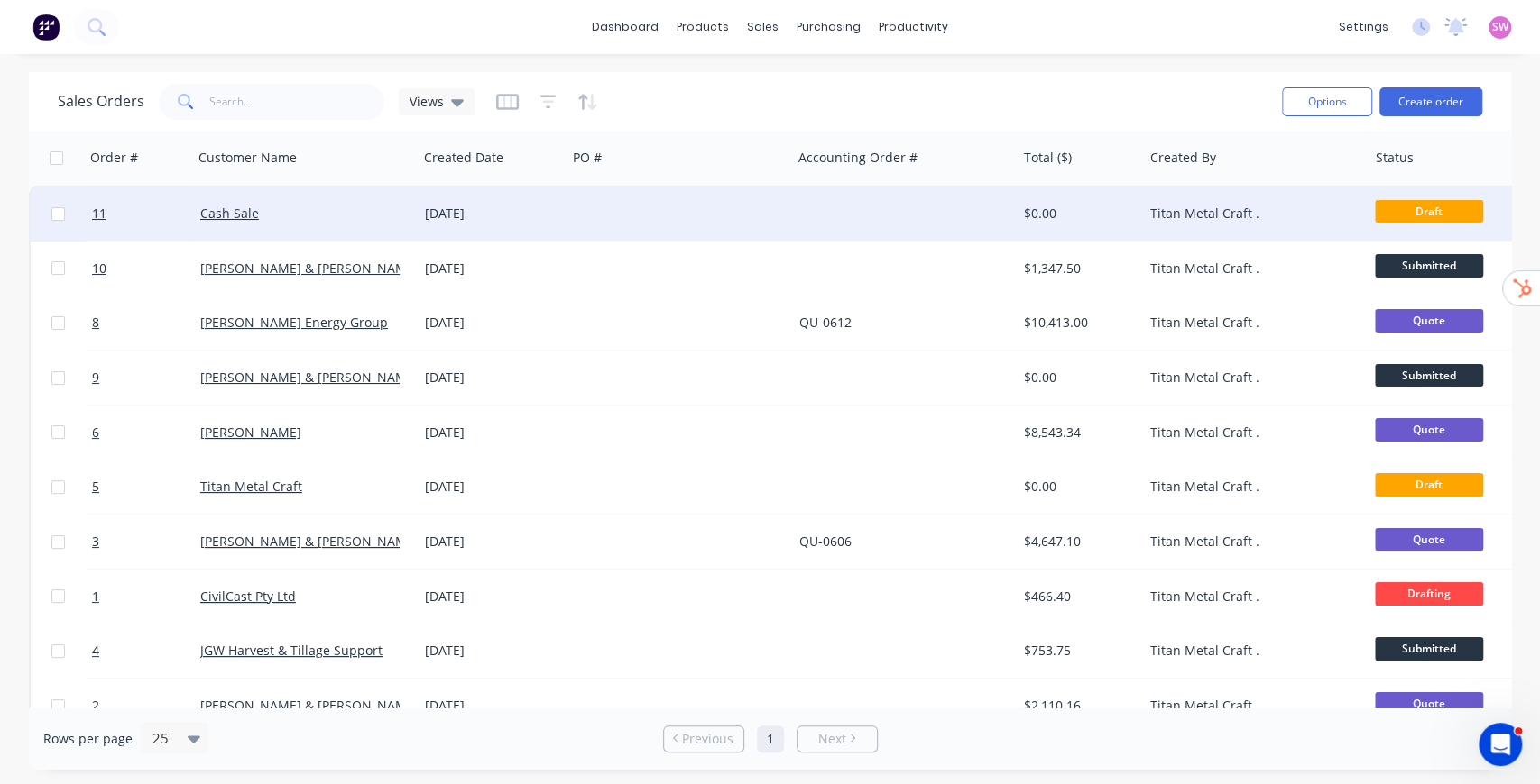
click at [968, 206] on div at bounding box center [903, 213] width 224 height 54
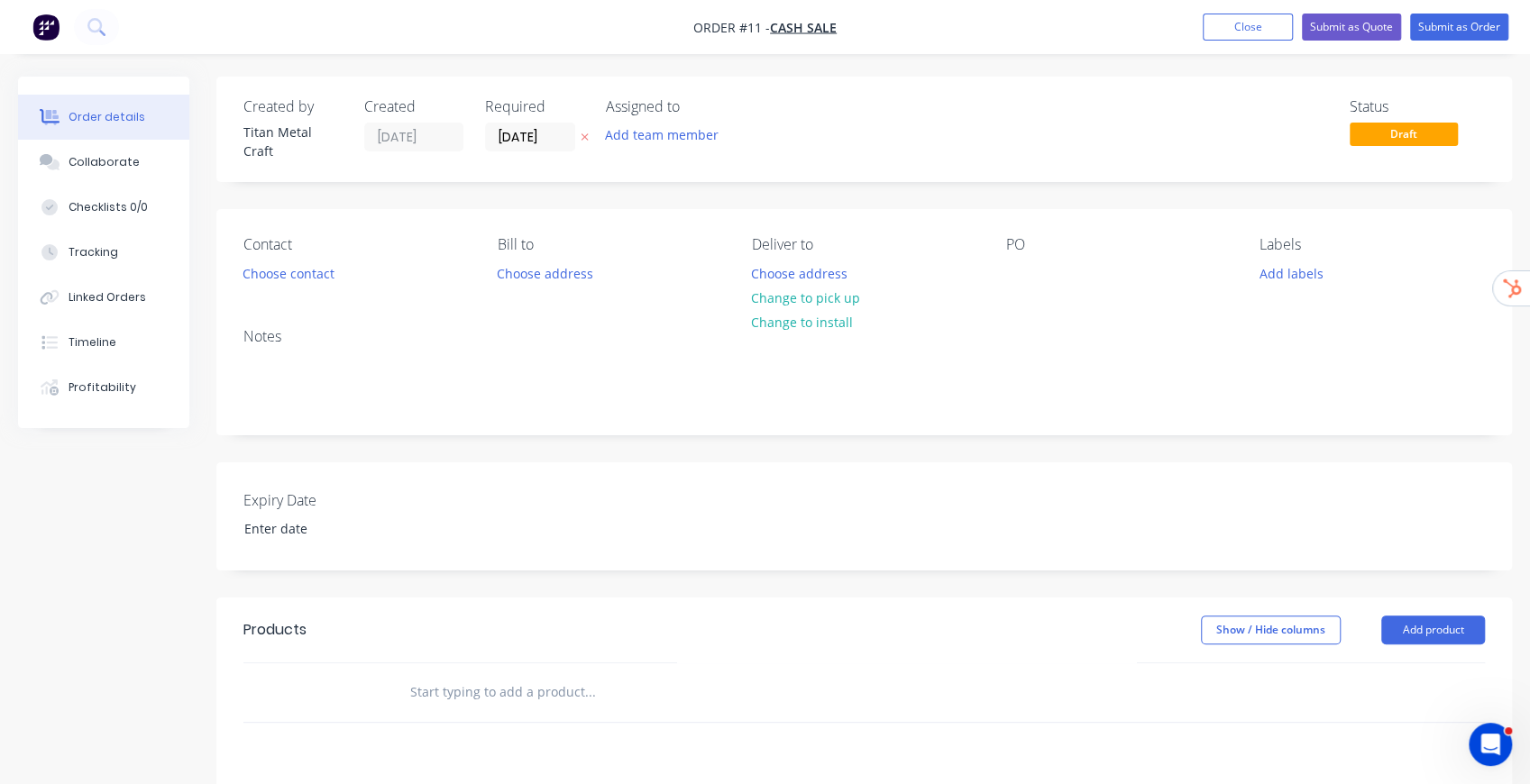
click at [1020, 67] on div "Order details Collaborate Checklists 0/0 Tracking Linked Orders Timeline Profit…" at bounding box center [765, 591] width 1530 height 1183
click at [1165, 185] on div "Created by Titan Metal Craft Created 24/09/25 Required 24/09/25 Assigned to Add…" at bounding box center [864, 616] width 1296 height 1079
click at [1168, 440] on div "Created by Titan Metal Craft Created 24/09/25 Required 24/09/25 Assigned to Add…" at bounding box center [864, 616] width 1296 height 1079
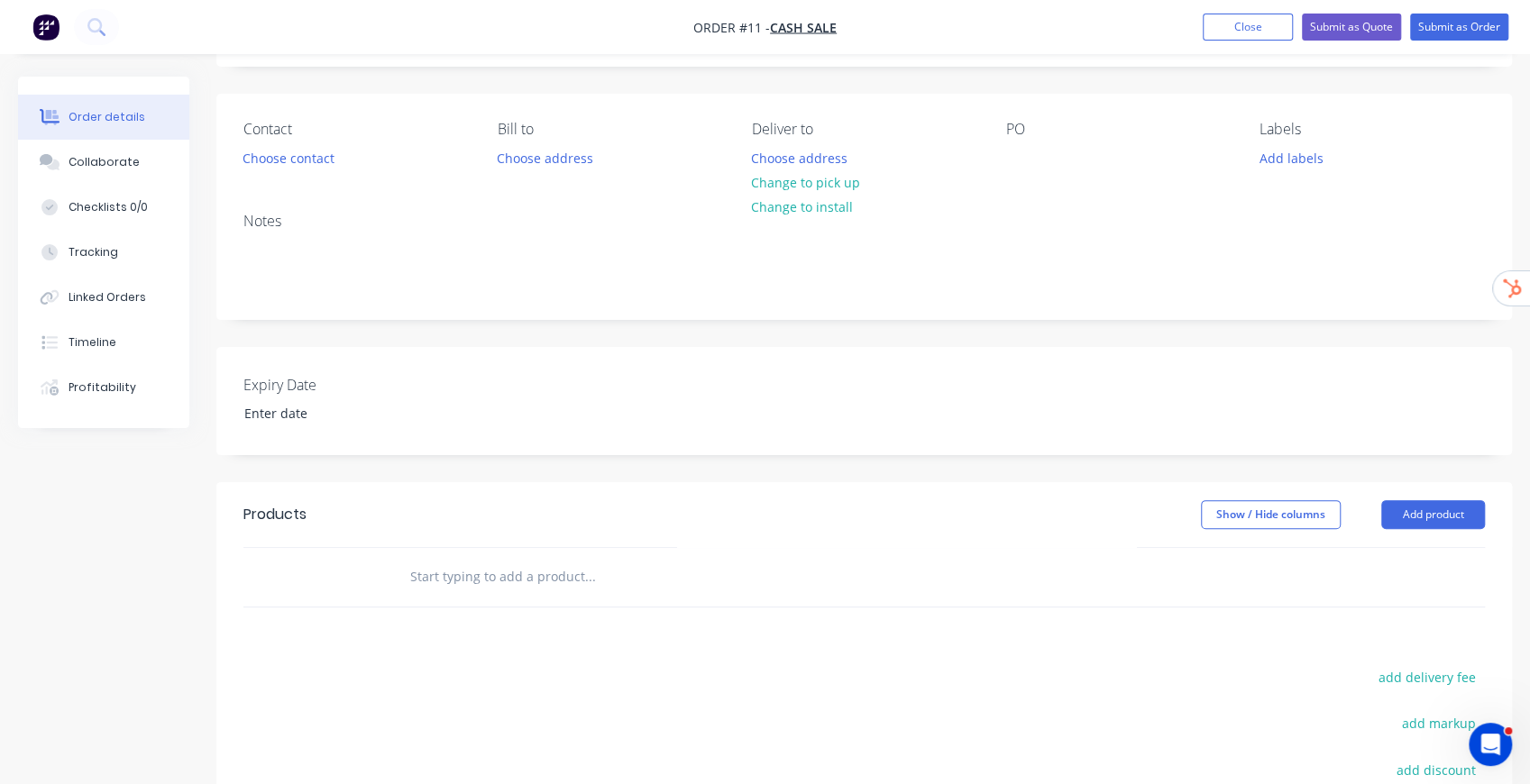
scroll to position [119, 0]
click at [1443, 502] on button "Add product" at bounding box center [1433, 510] width 104 height 29
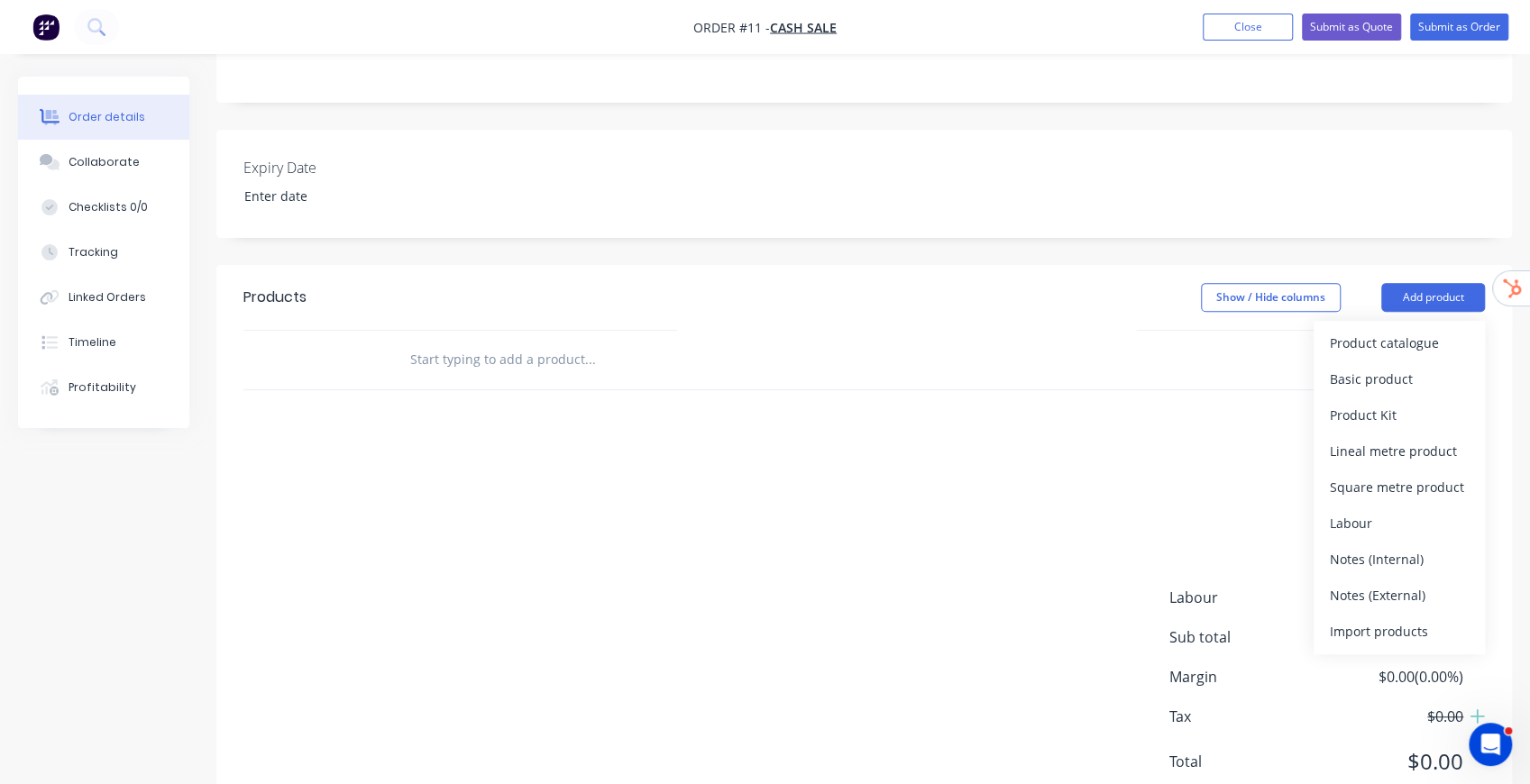
scroll to position [387, 0]
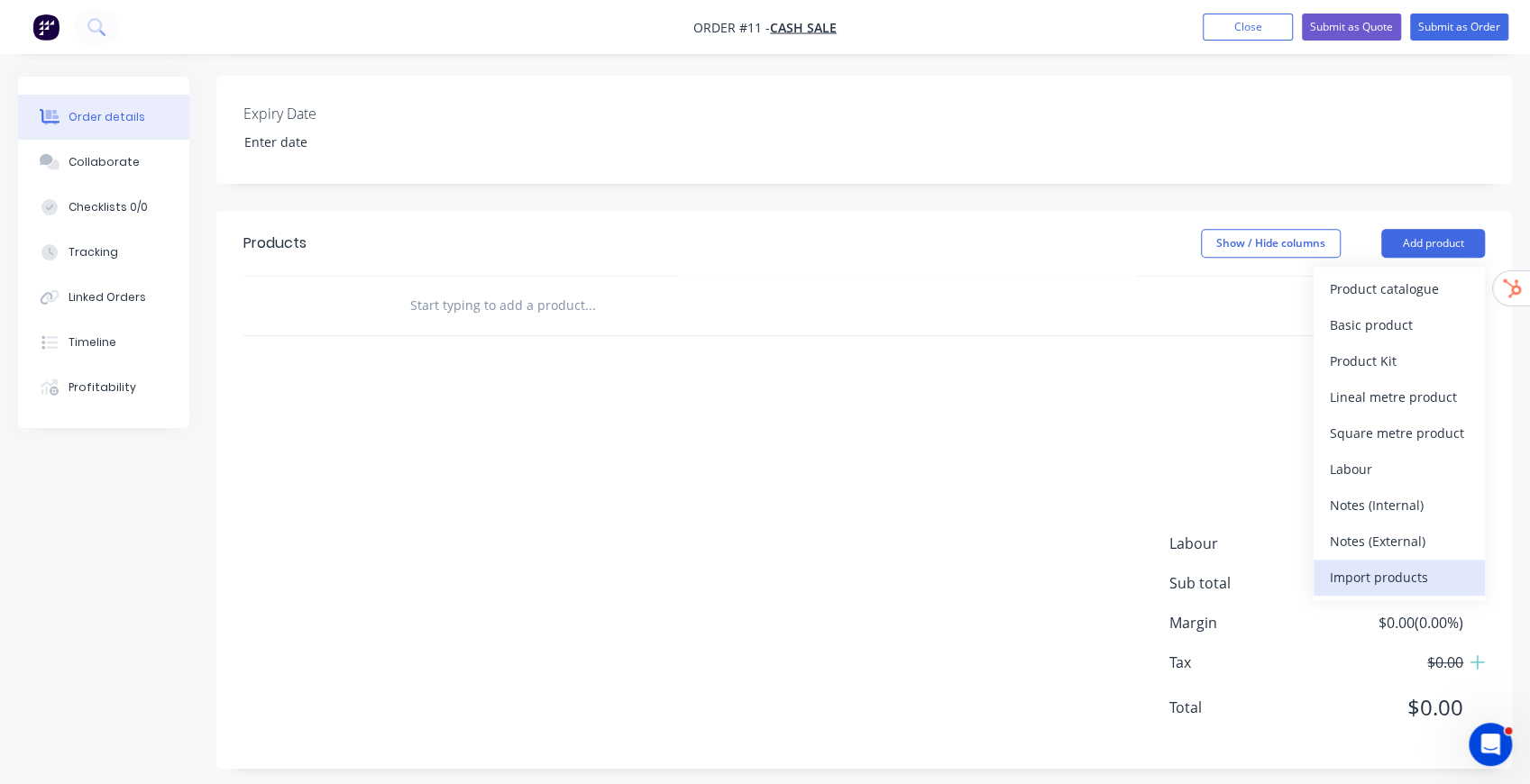
click at [1376, 570] on div "Import products" at bounding box center [1400, 578] width 139 height 26
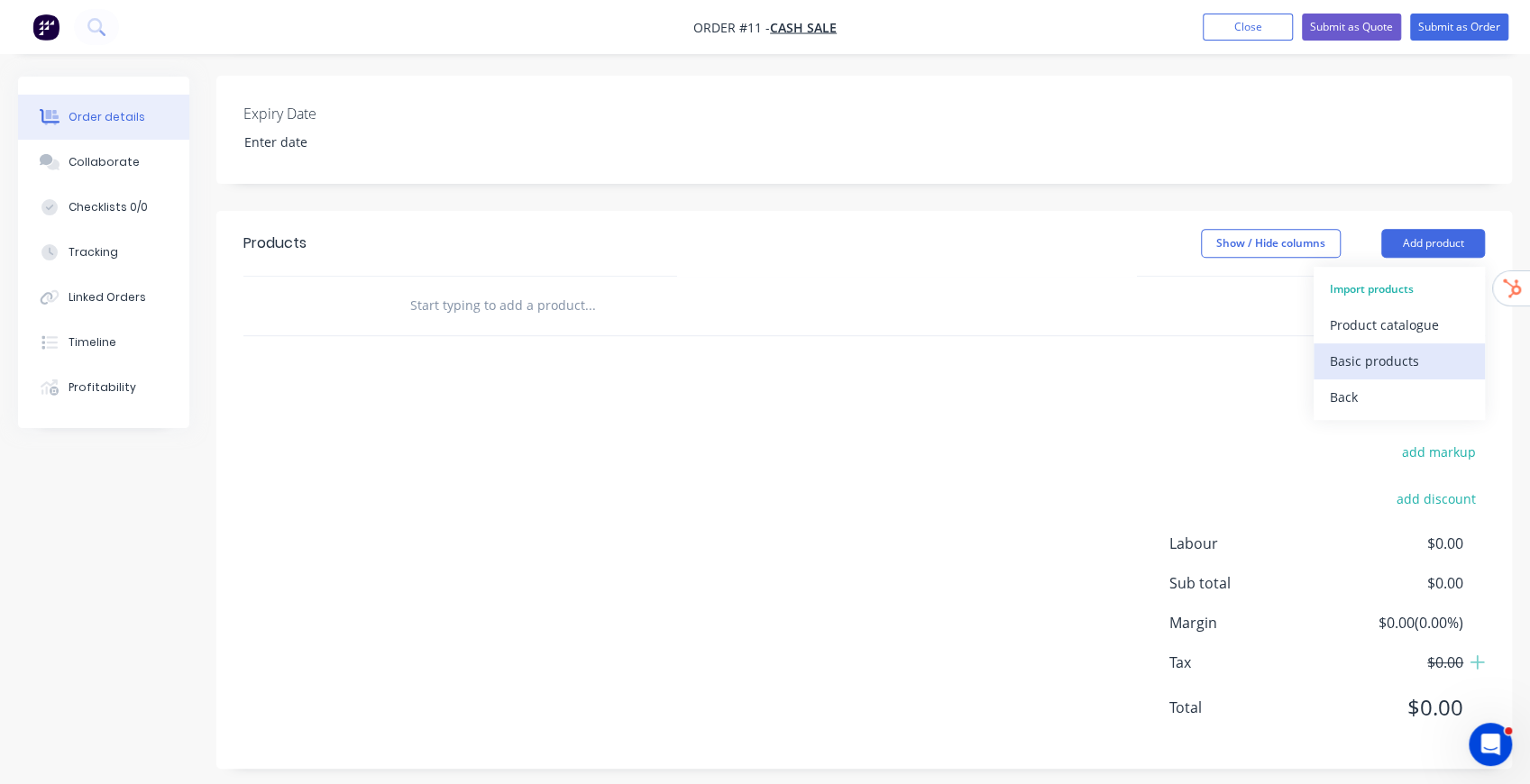
click at [1366, 351] on div "Basic products" at bounding box center [1400, 360] width 139 height 26
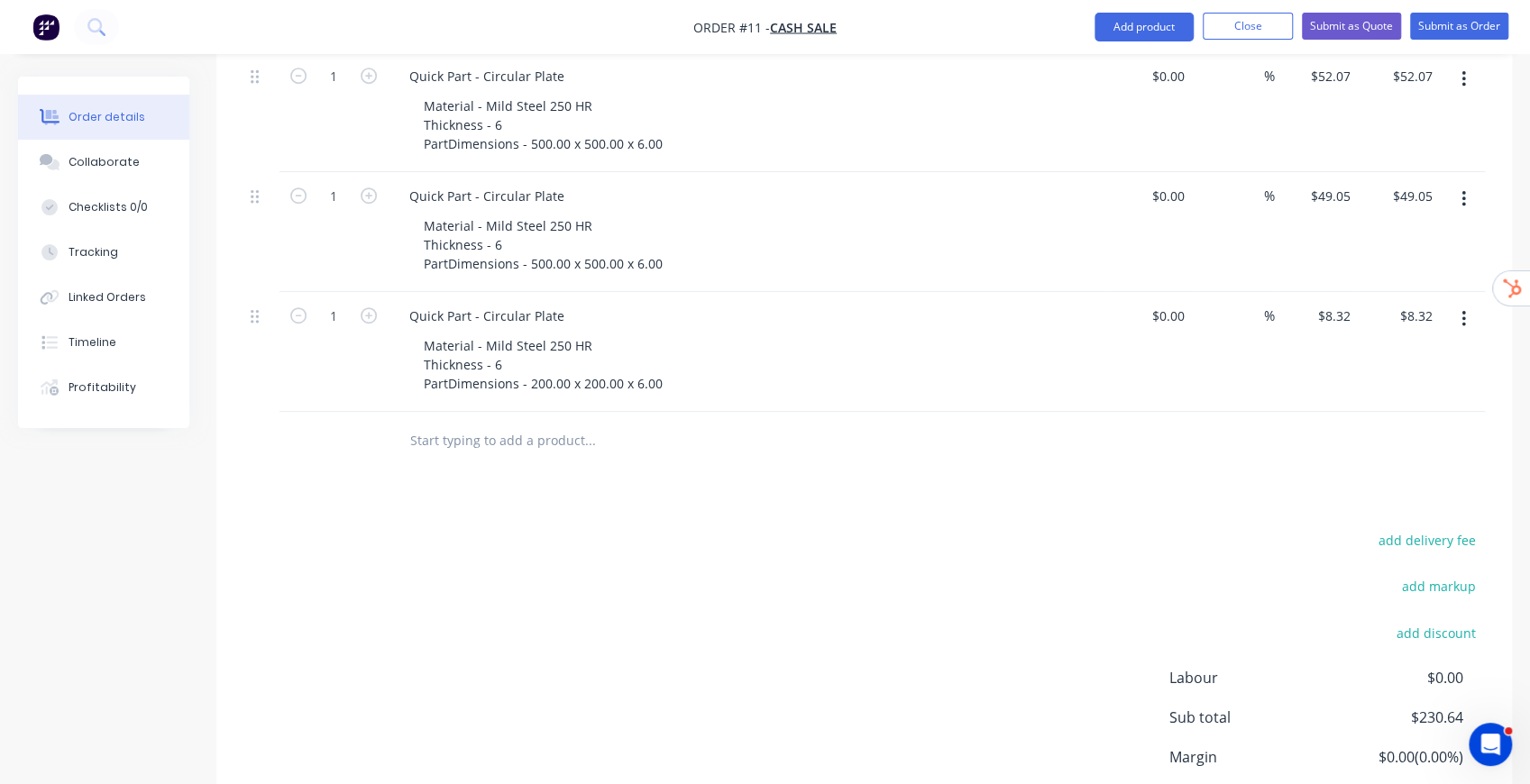
scroll to position [900, 0]
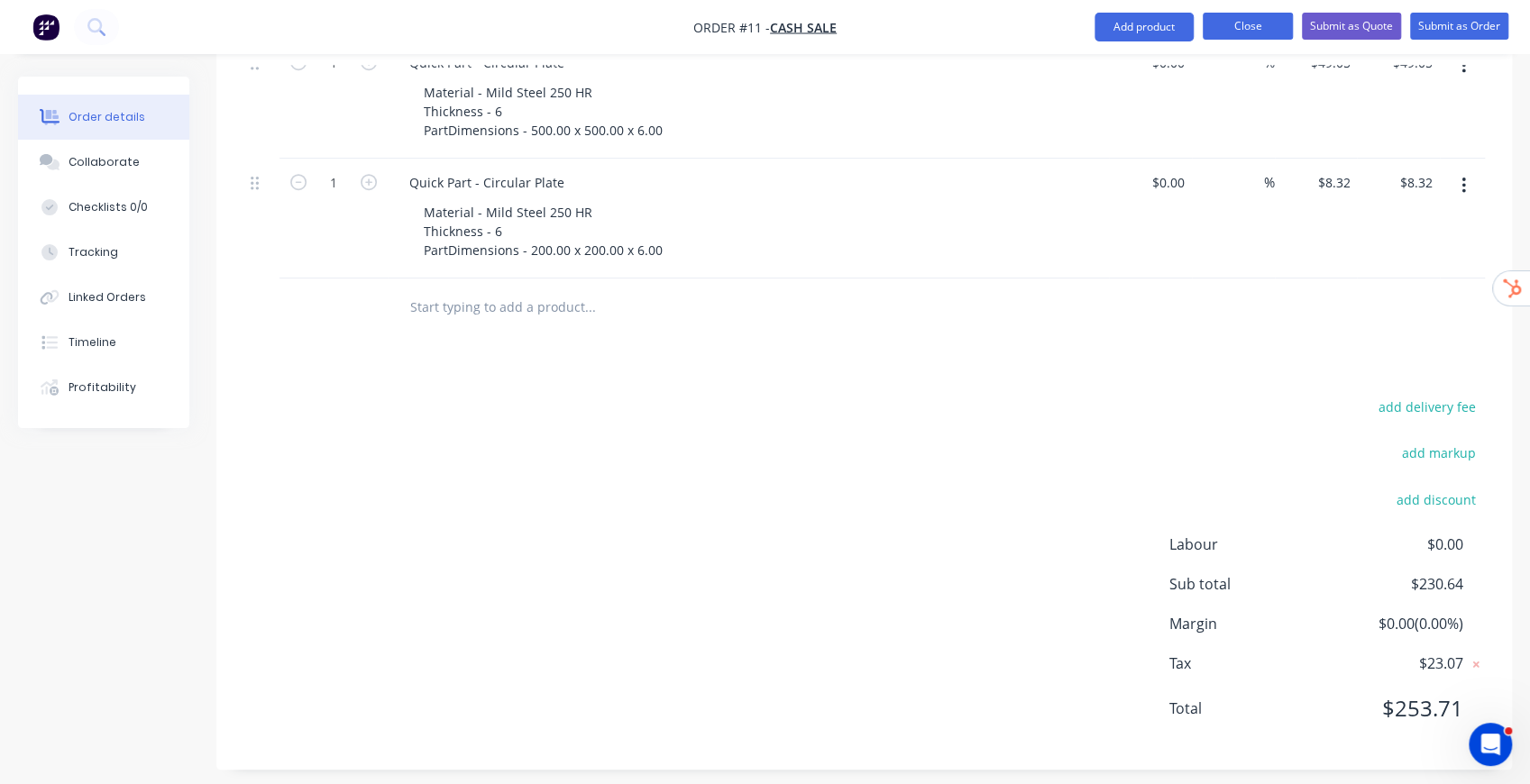
click at [1230, 20] on button "Close" at bounding box center [1248, 26] width 90 height 27
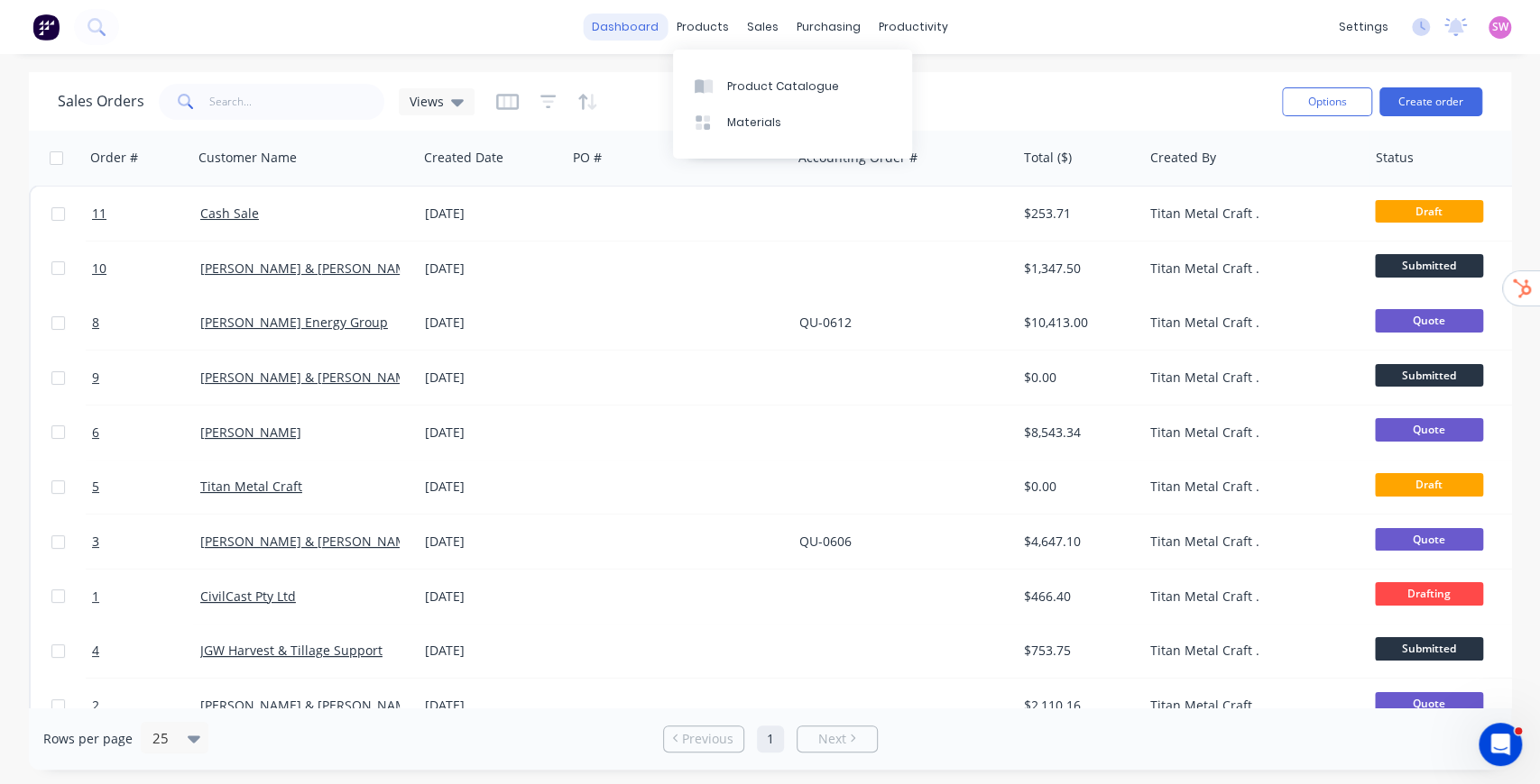
click at [655, 33] on link "dashboard" at bounding box center [625, 27] width 85 height 27
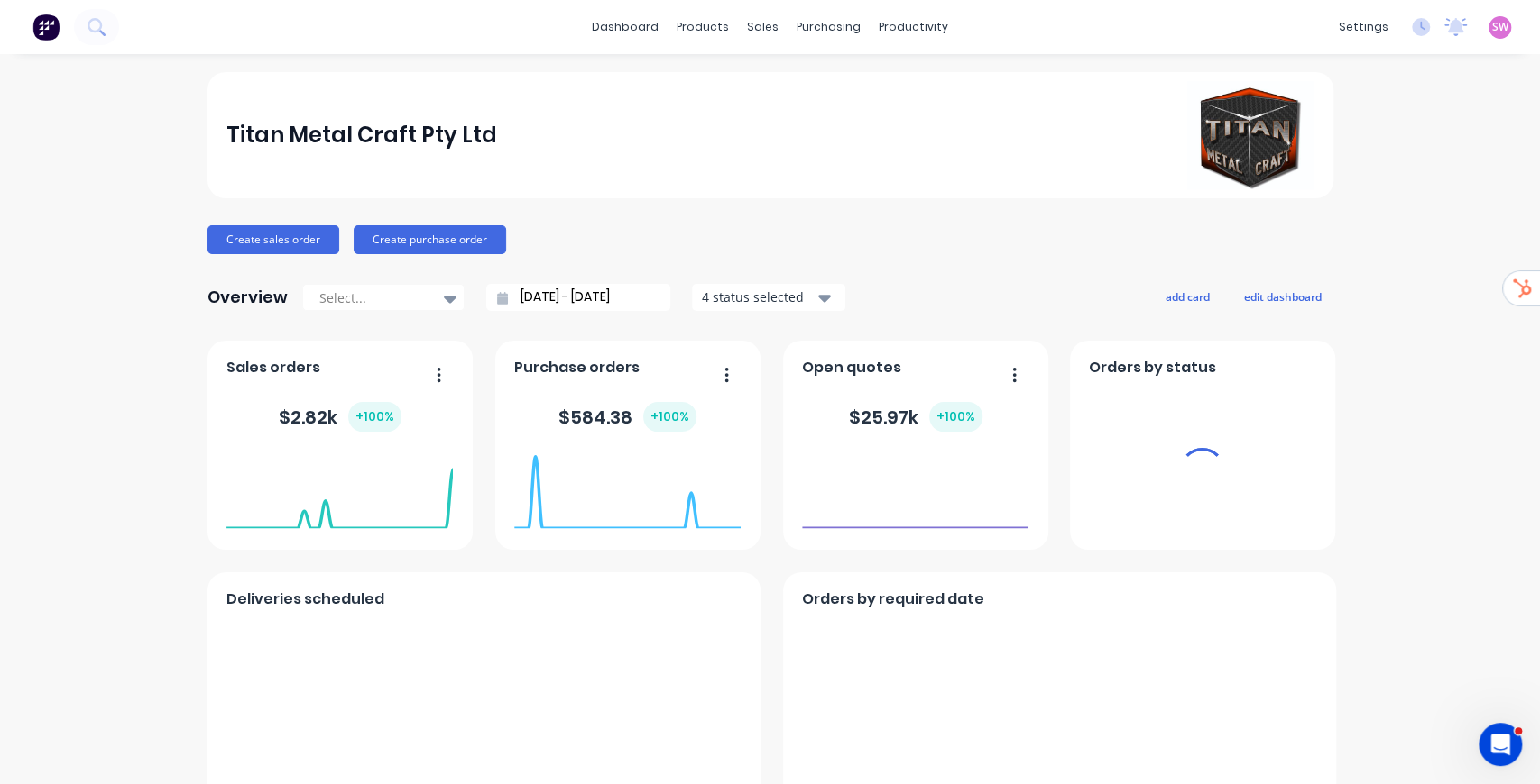
click at [1492, 29] on span "SW" at bounding box center [1499, 27] width 16 height 16
click at [1385, 223] on button "Sign out" at bounding box center [1388, 226] width 239 height 37
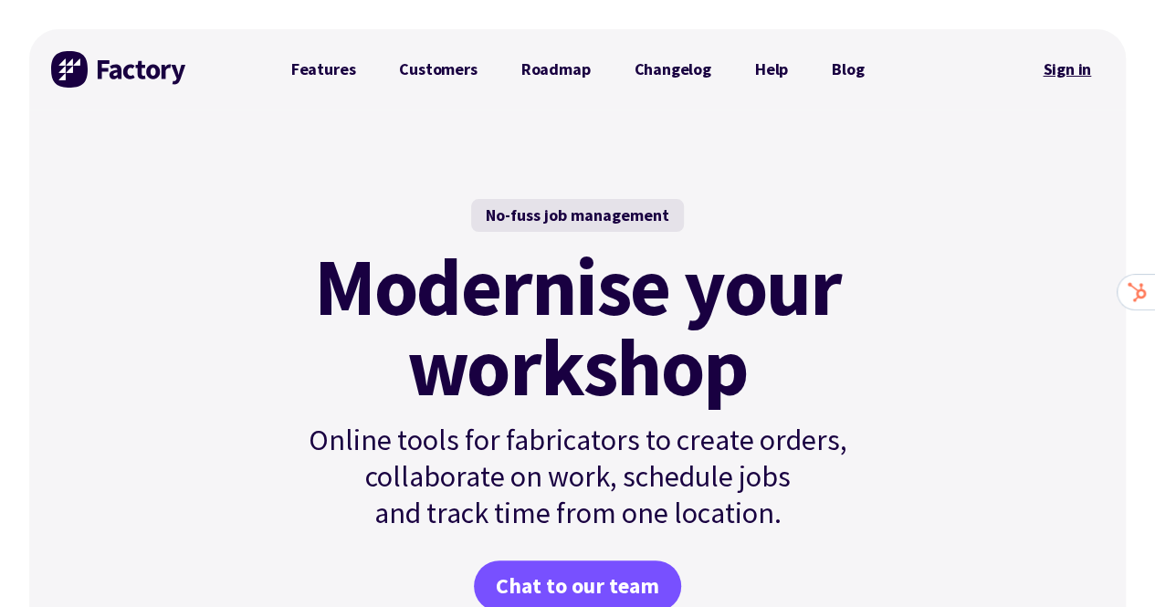
click at [1084, 72] on link "Sign in" at bounding box center [1067, 69] width 74 height 42
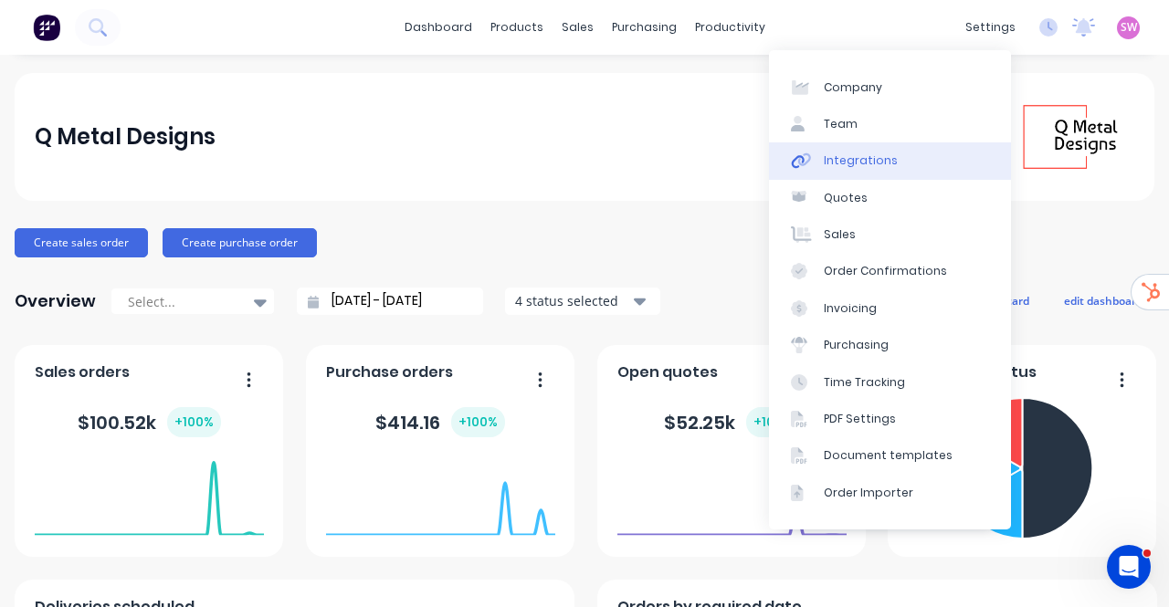
click at [769, 154] on div "Integrations" at bounding box center [861, 160] width 74 height 16
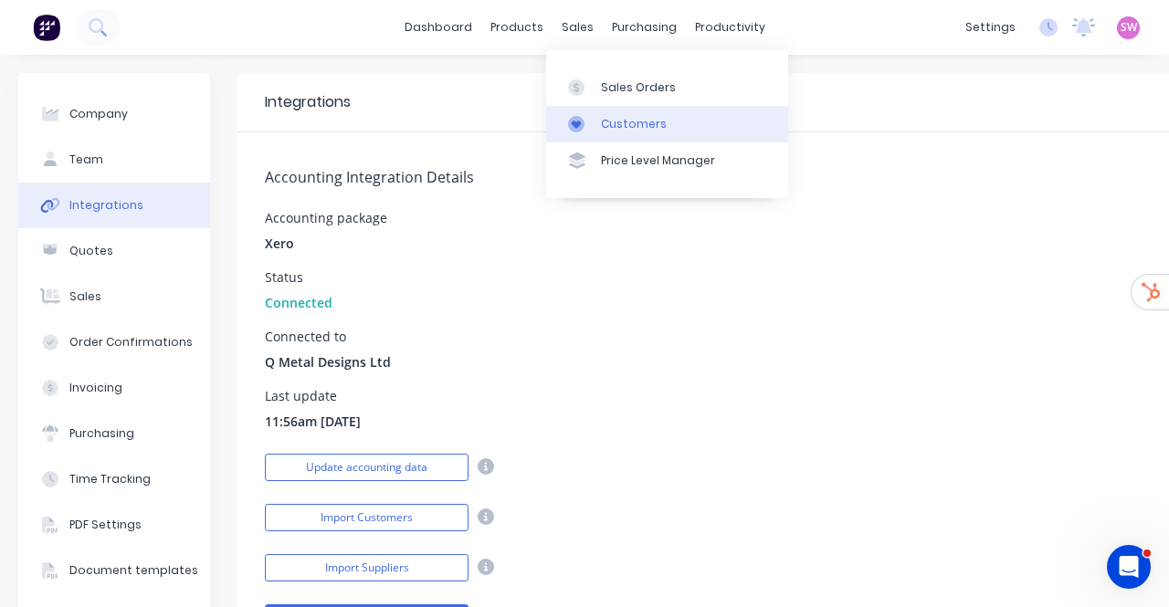
click at [634, 125] on div "Customers" at bounding box center [634, 124] width 66 height 16
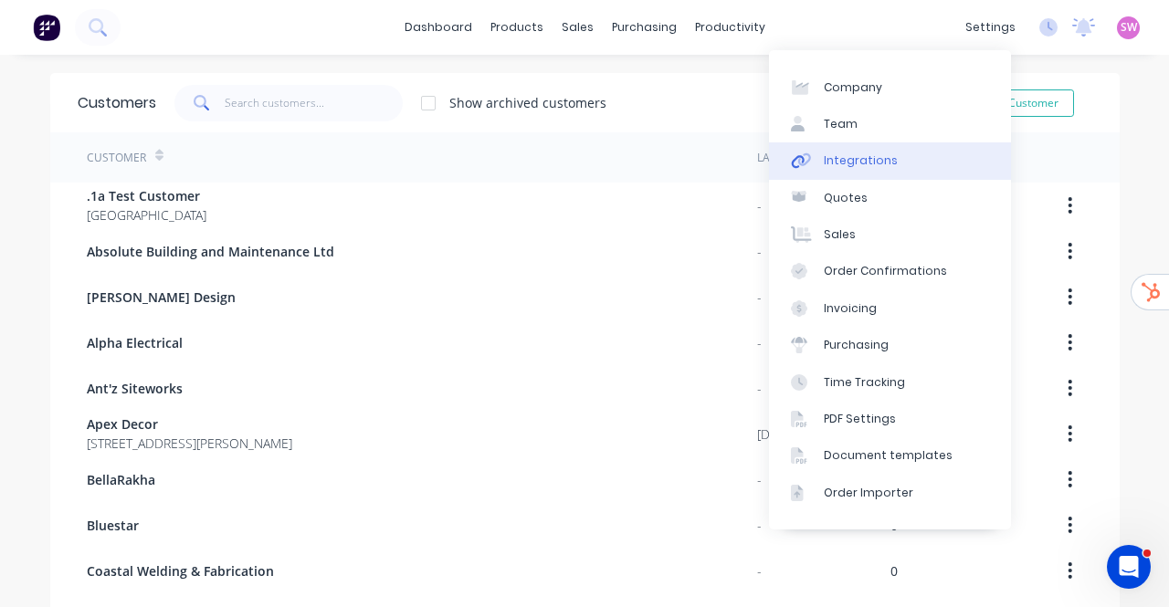
click at [769, 170] on link "Integrations" at bounding box center [890, 160] width 242 height 37
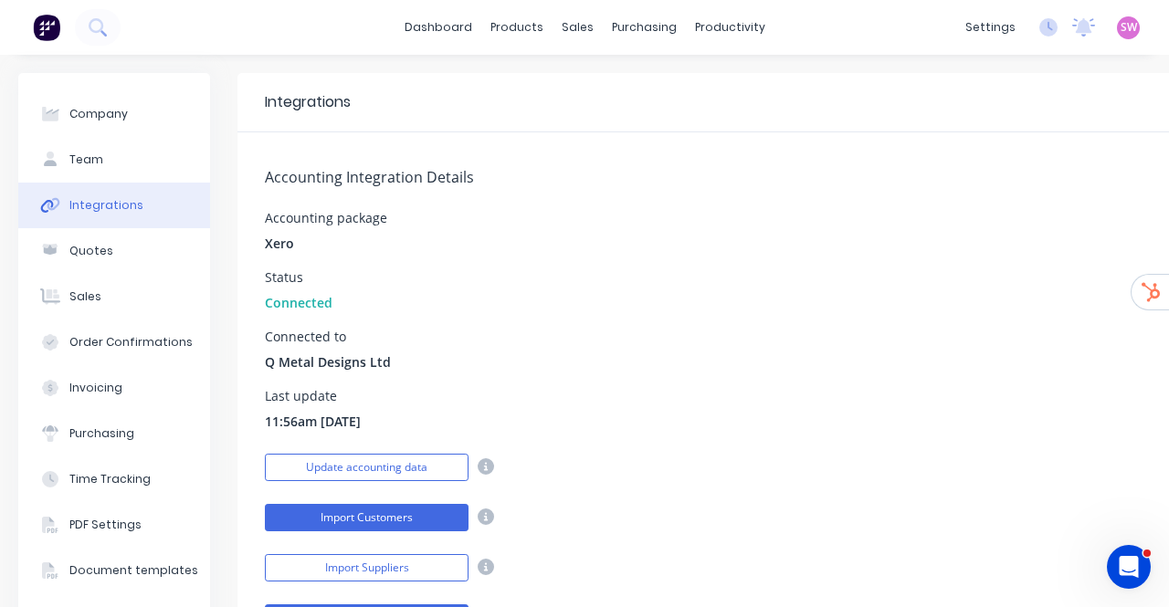
click at [369, 404] on button "Import Customers" at bounding box center [367, 517] width 204 height 27
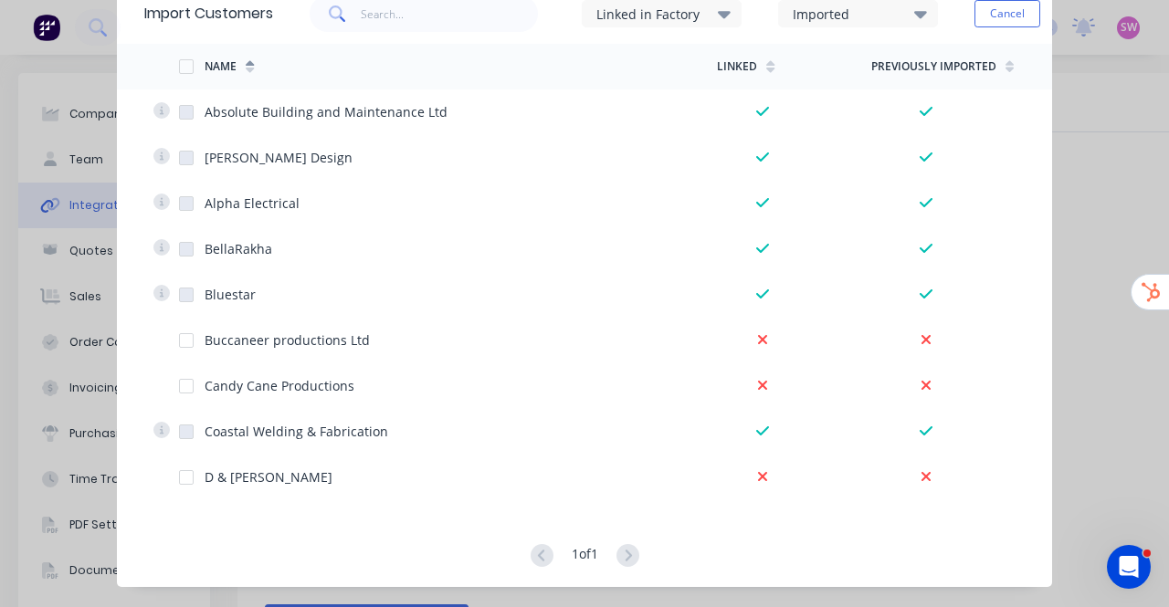
click at [769, 17] on button "Cancel" at bounding box center [1007, 13] width 66 height 27
